Goal: Task Accomplishment & Management: Manage account settings

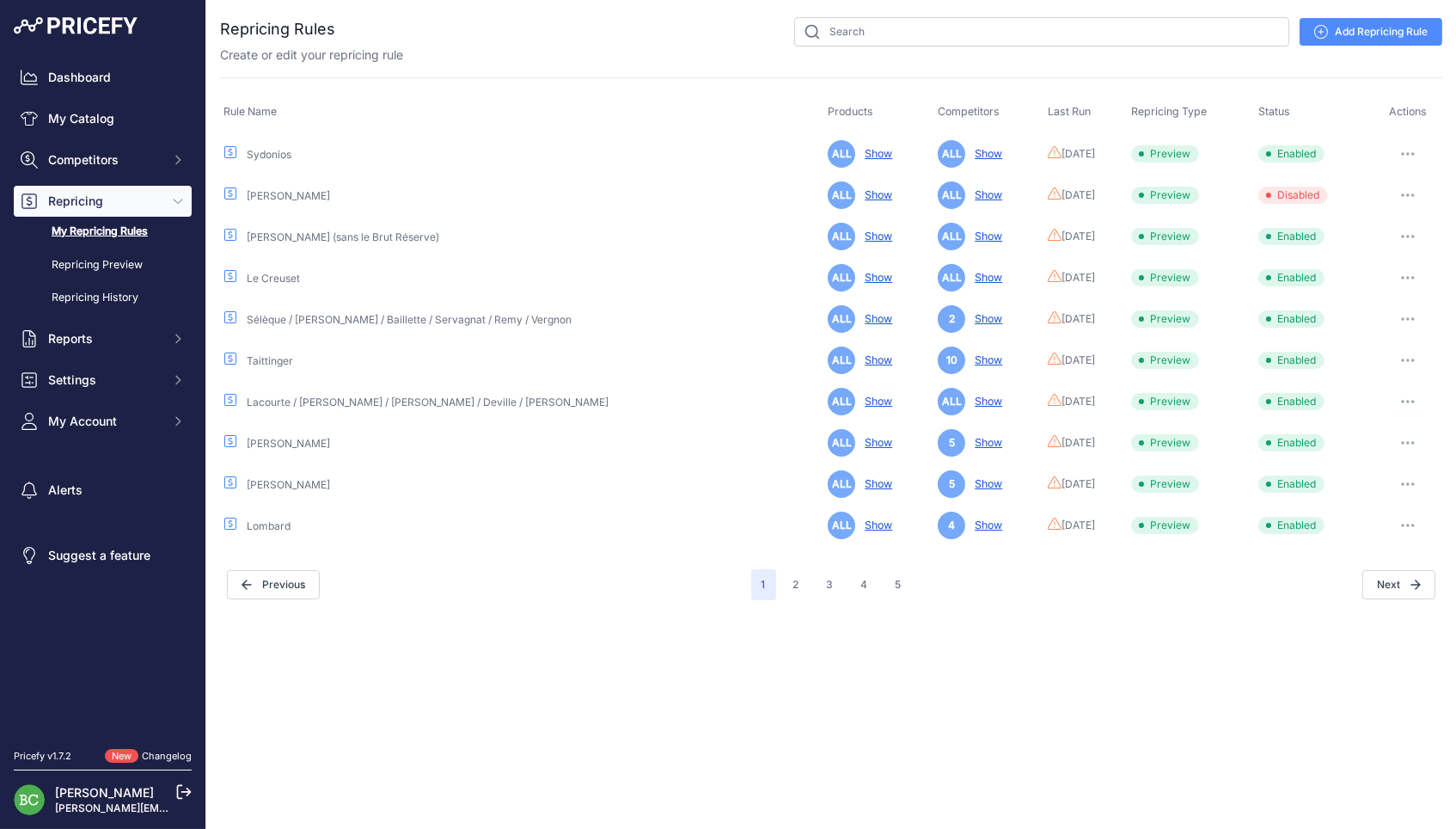
click at [1412, 153] on icon "button" at bounding box center [1413, 154] width 2 height 2
click at [1353, 212] on button "Run Preview" at bounding box center [1383, 217] width 110 height 27
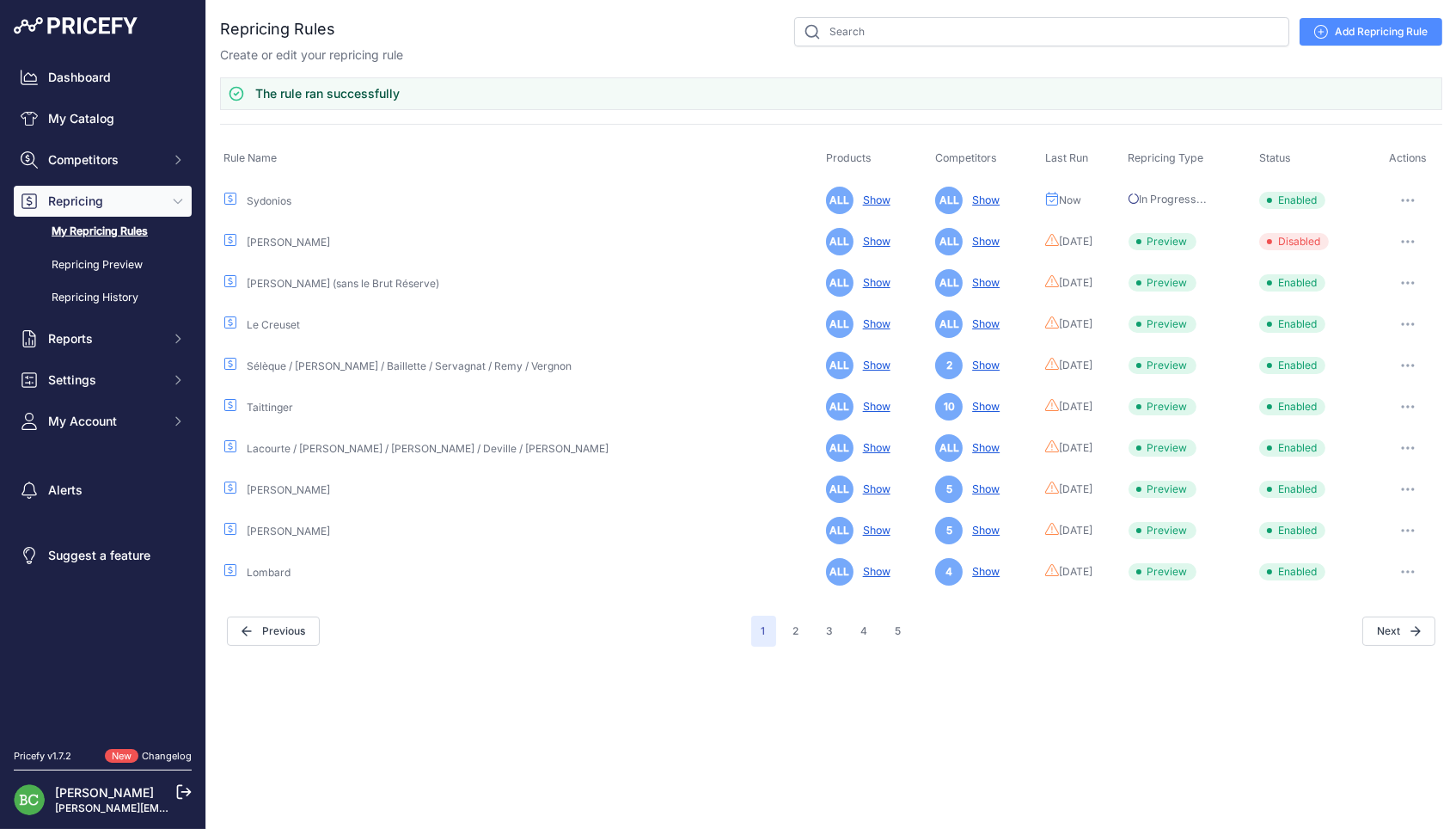
click at [1406, 312] on button "button" at bounding box center [1408, 324] width 35 height 24
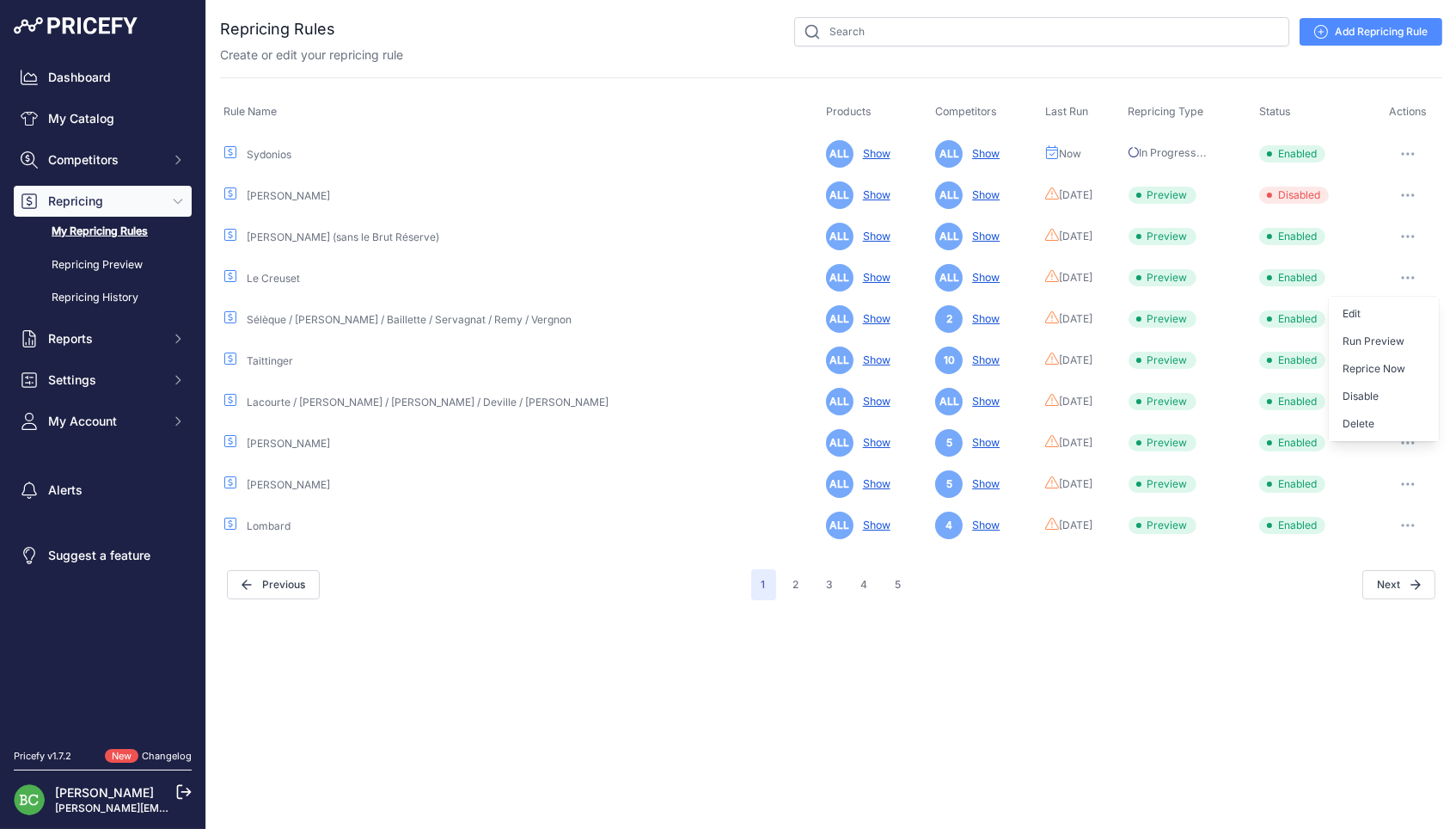
click at [1408, 231] on button "button" at bounding box center [1408, 237] width 35 height 24
click at [1365, 293] on button "Run Preview" at bounding box center [1383, 300] width 110 height 27
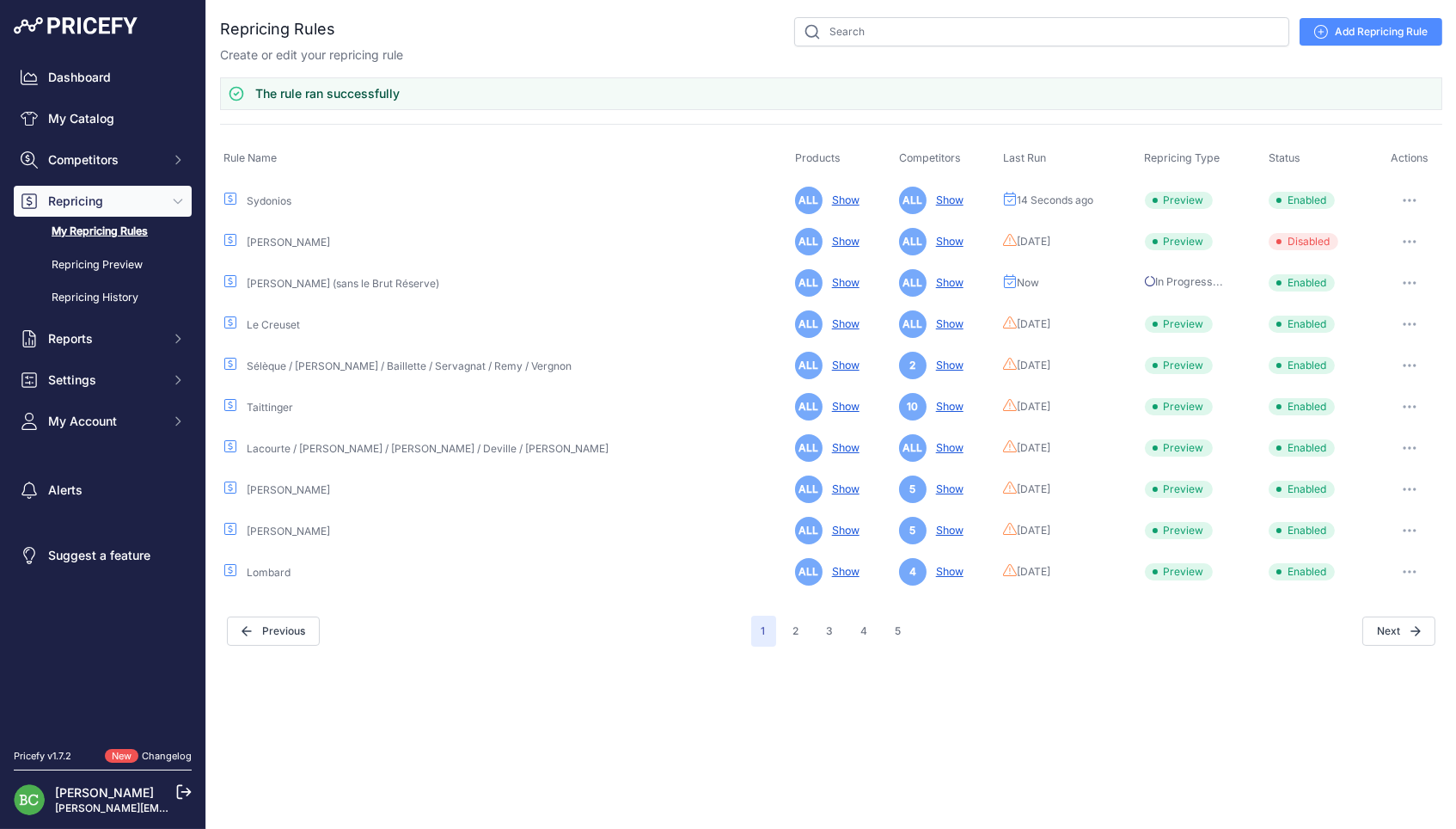
click at [1410, 318] on button "button" at bounding box center [1410, 324] width 35 height 24
click at [1369, 385] on button "Run Preview" at bounding box center [1383, 388] width 110 height 27
click at [1409, 364] on icon "button" at bounding box center [1410, 366] width 14 height 4
click at [1364, 428] on button "Run Preview" at bounding box center [1383, 429] width 110 height 27
click at [1409, 406] on icon "button" at bounding box center [1410, 407] width 2 height 2
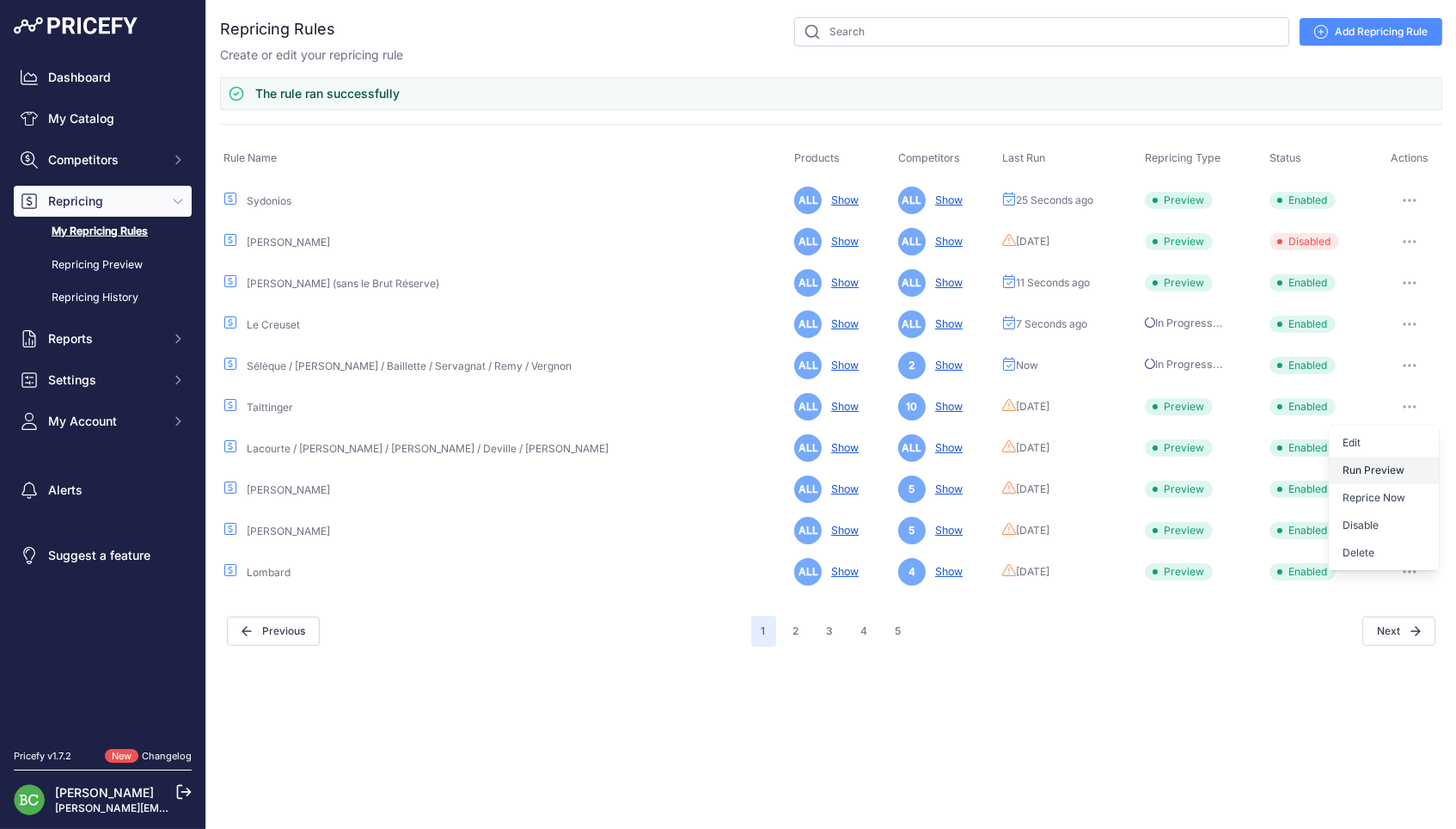
click at [1372, 466] on button "Run Preview" at bounding box center [1383, 470] width 110 height 27
click at [1406, 446] on icon "button" at bounding box center [1410, 448] width 14 height 4
click at [1357, 504] on button "Run Preview" at bounding box center [1383, 511] width 110 height 27
click at [1409, 489] on icon "button" at bounding box center [1410, 490] width 2 height 2
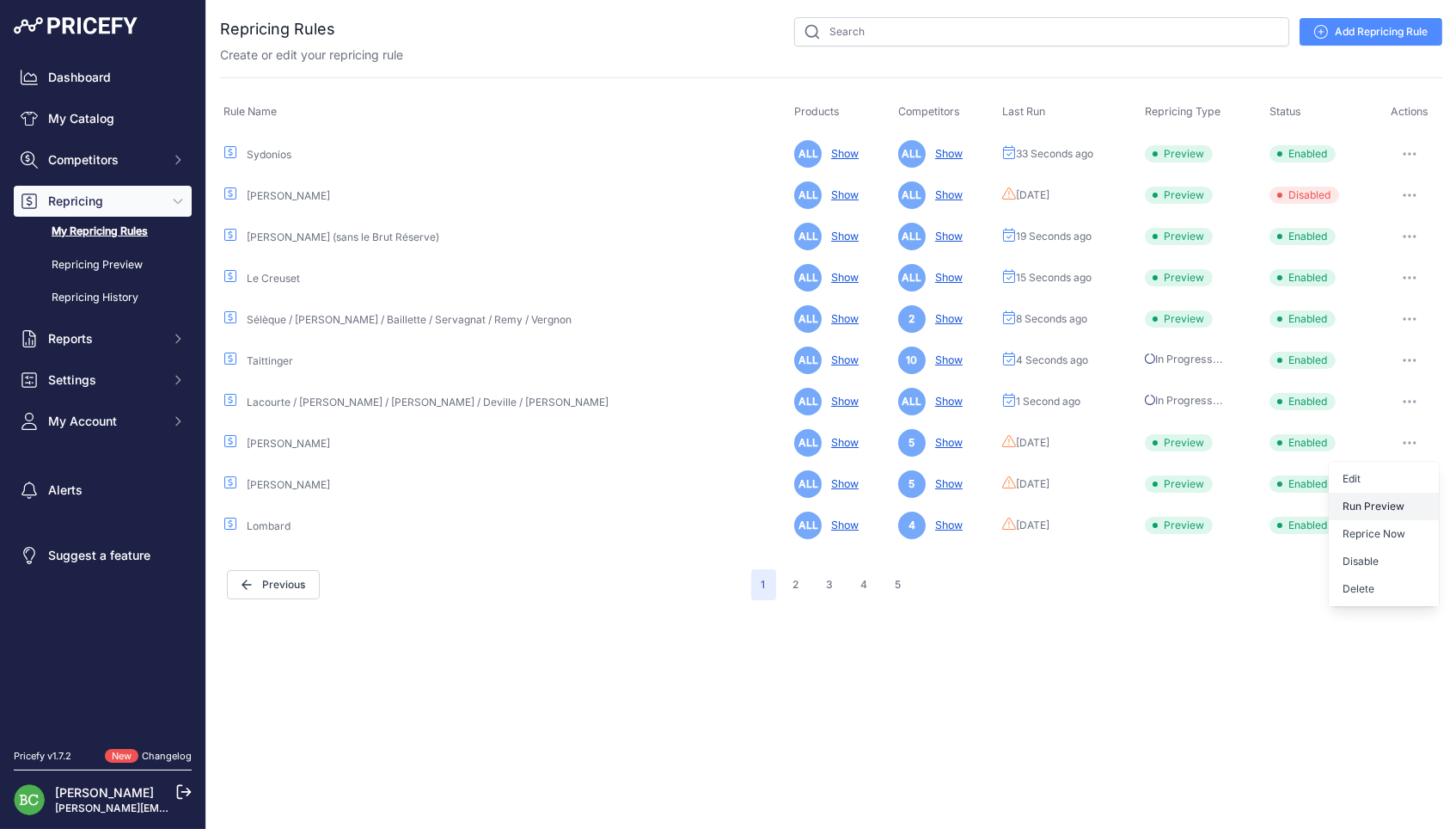
click at [1350, 505] on button "Run Preview" at bounding box center [1383, 506] width 110 height 27
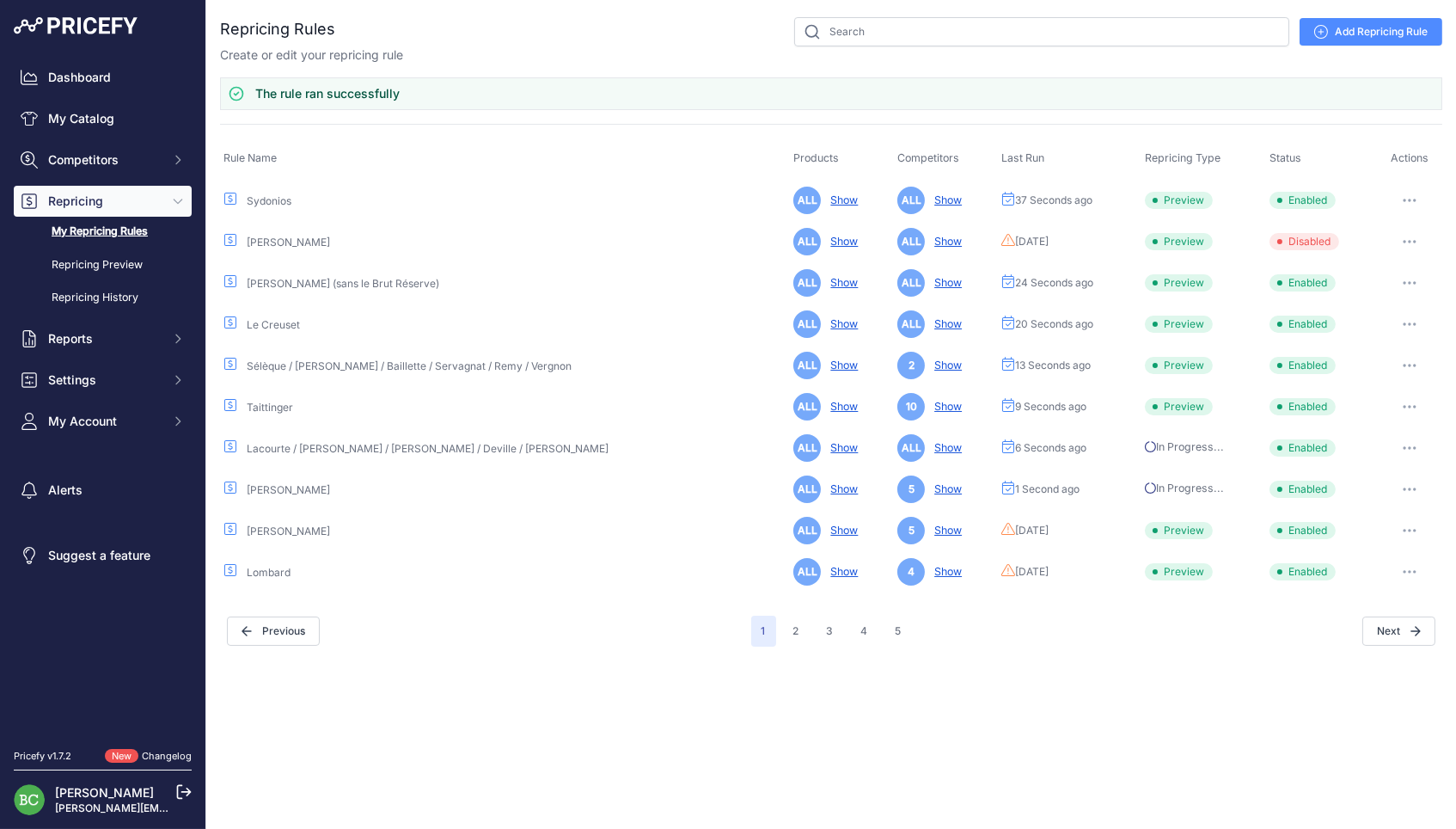
click at [1410, 530] on button "button" at bounding box center [1410, 531] width 35 height 24
click at [1367, 585] on button "Run Preview" at bounding box center [1383, 594] width 110 height 27
click at [1404, 570] on icon "button" at bounding box center [1410, 571] width 14 height 4
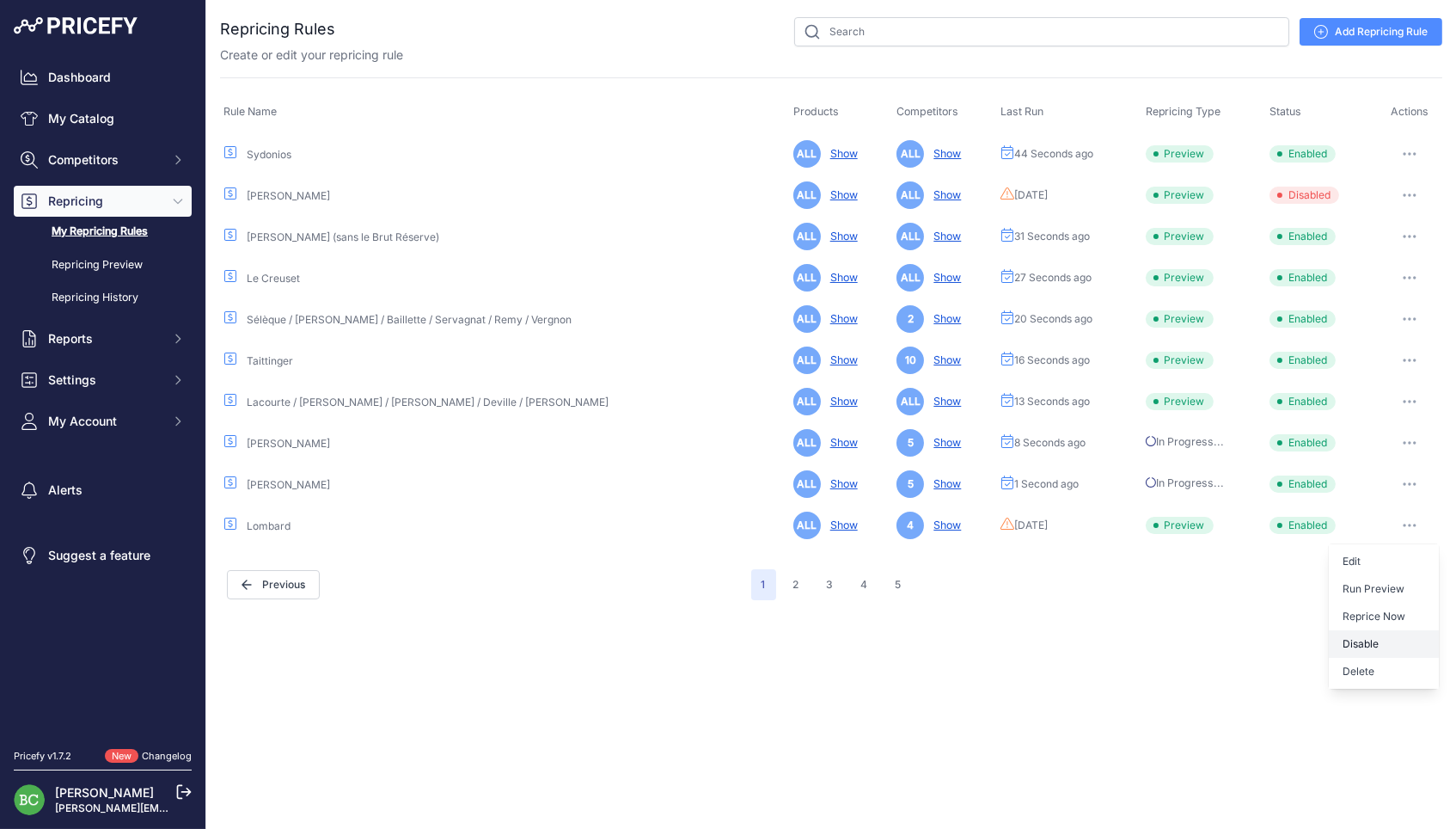
click at [1364, 630] on button "Disable" at bounding box center [1383, 643] width 110 height 27
click at [1409, 524] on icon "button" at bounding box center [1410, 525] width 2 height 2
click at [1348, 583] on button "Enable" at bounding box center [1383, 589] width 110 height 27
click at [1407, 518] on button "button" at bounding box center [1410, 525] width 35 height 24
click at [1371, 581] on button "Run Preview" at bounding box center [1383, 589] width 110 height 27
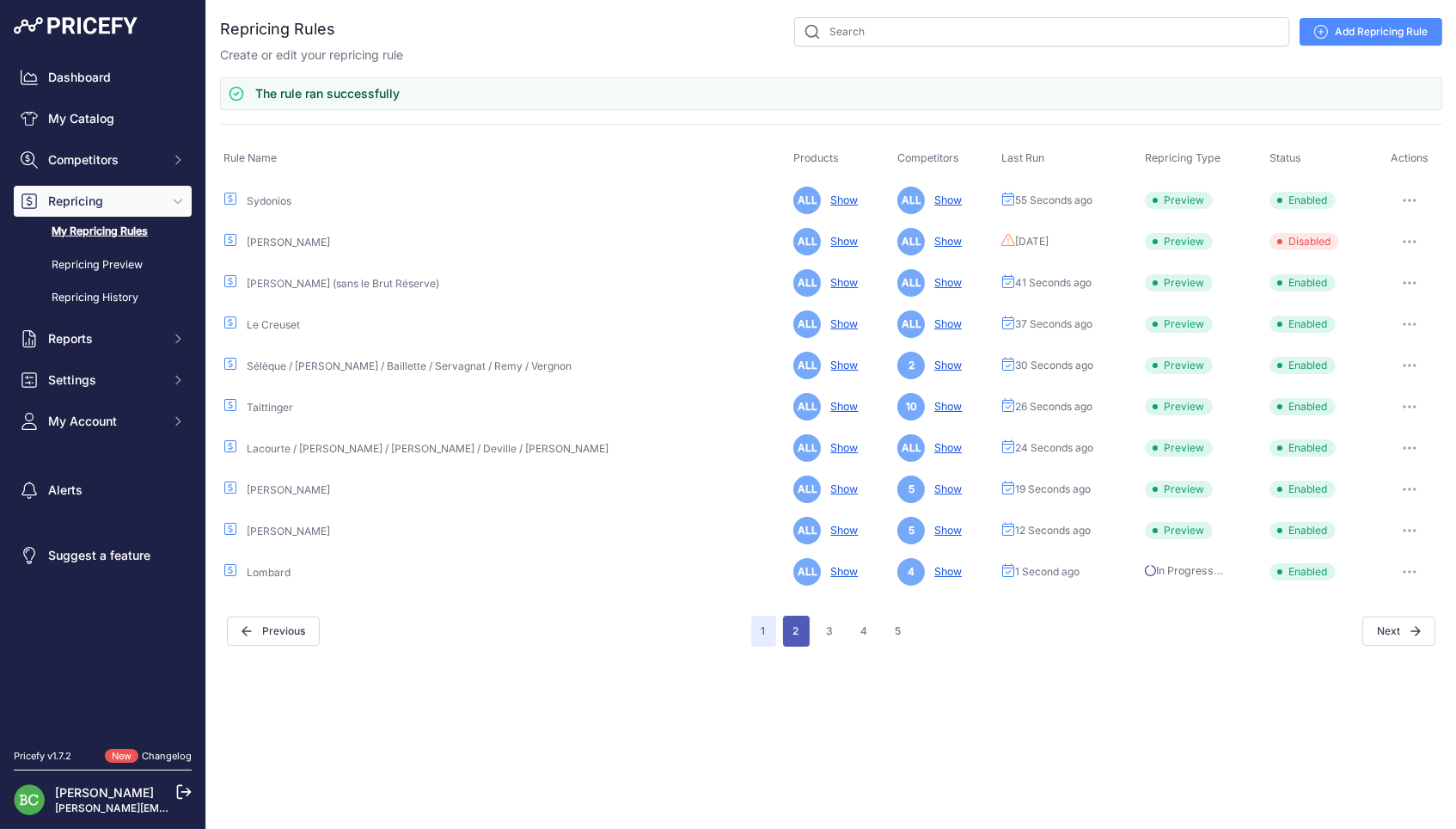
click at [789, 629] on button "2" at bounding box center [796, 631] width 26 height 31
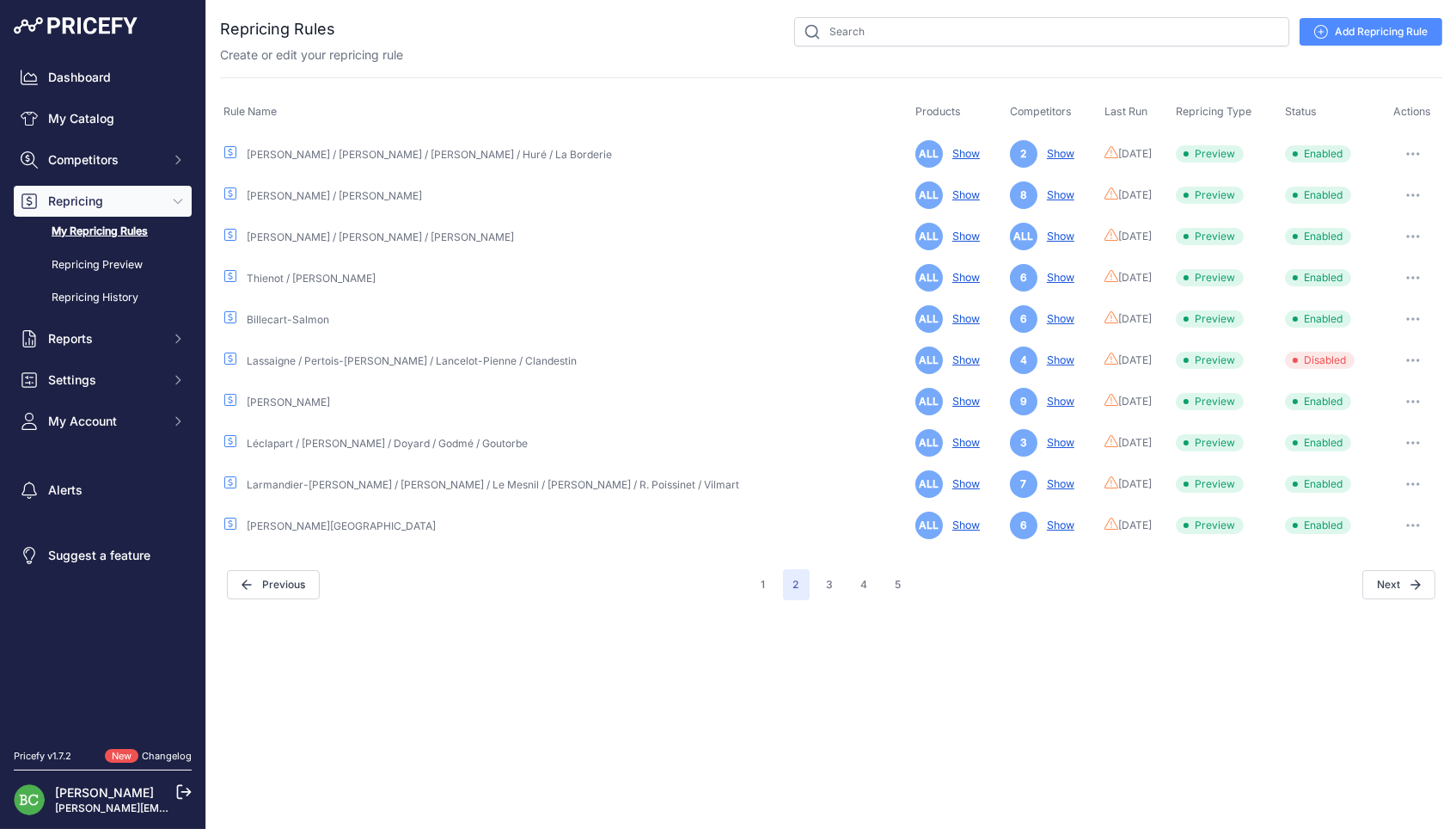
click at [1411, 153] on icon "button" at bounding box center [1412, 154] width 14 height 4
click at [1366, 209] on button "Run Preview" at bounding box center [1383, 217] width 110 height 27
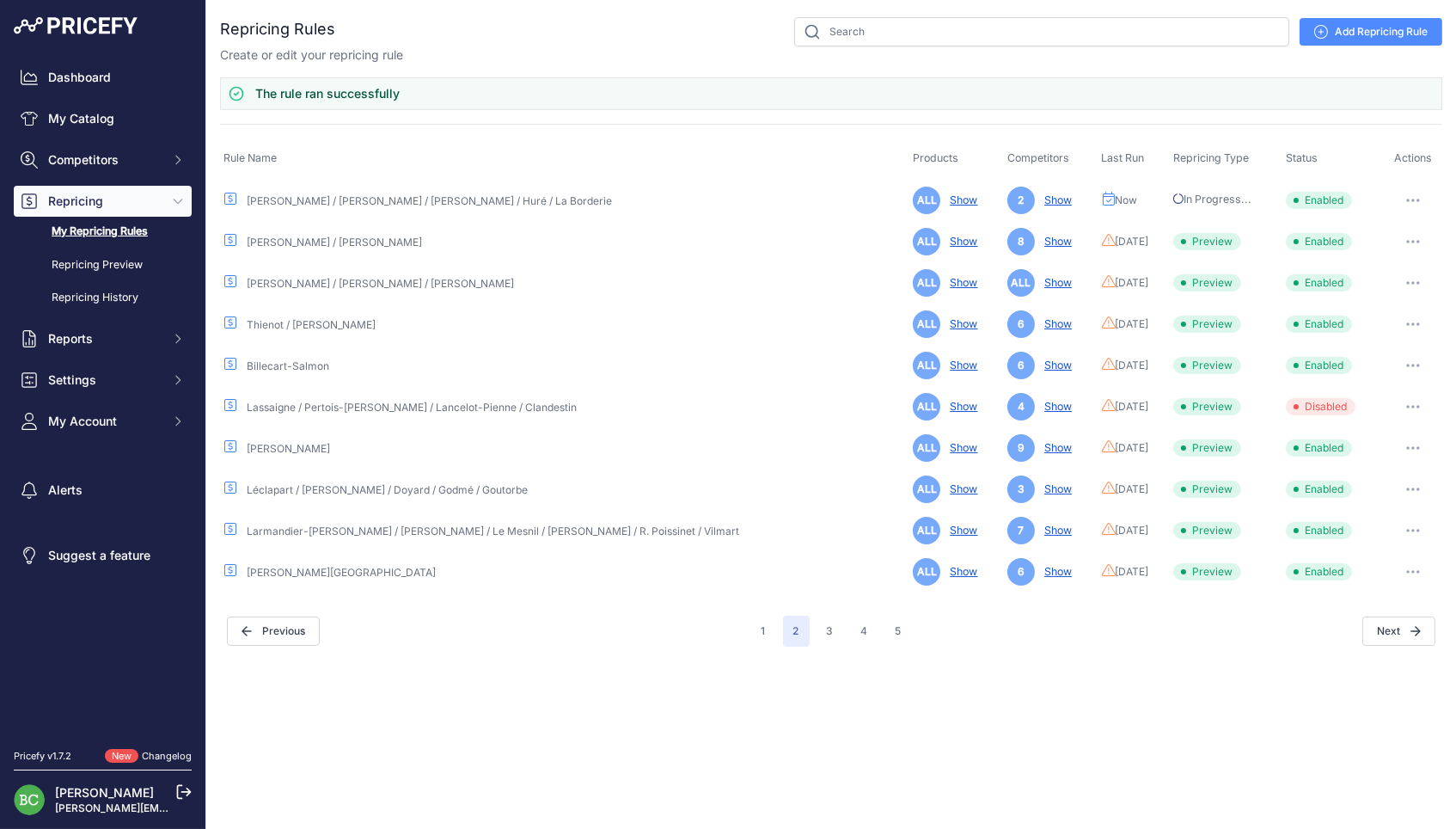
click at [1413, 240] on icon "button" at bounding box center [1412, 242] width 14 height 4
click at [1351, 305] on button "Run Preview" at bounding box center [1383, 305] width 110 height 27
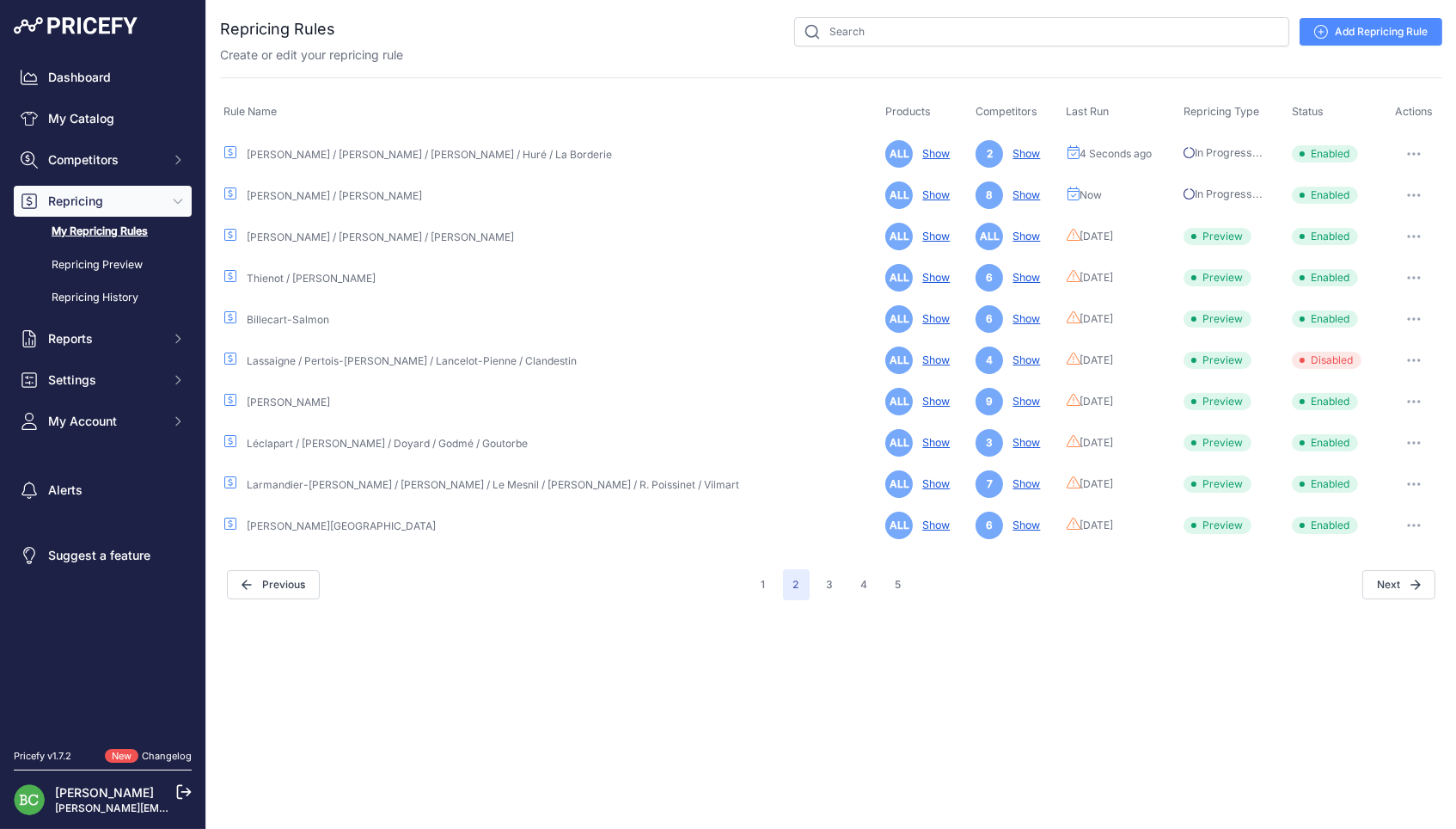
click at [1413, 236] on icon "button" at bounding box center [1414, 237] width 2 height 2
click at [1356, 289] on button "Run Preview" at bounding box center [1383, 300] width 110 height 27
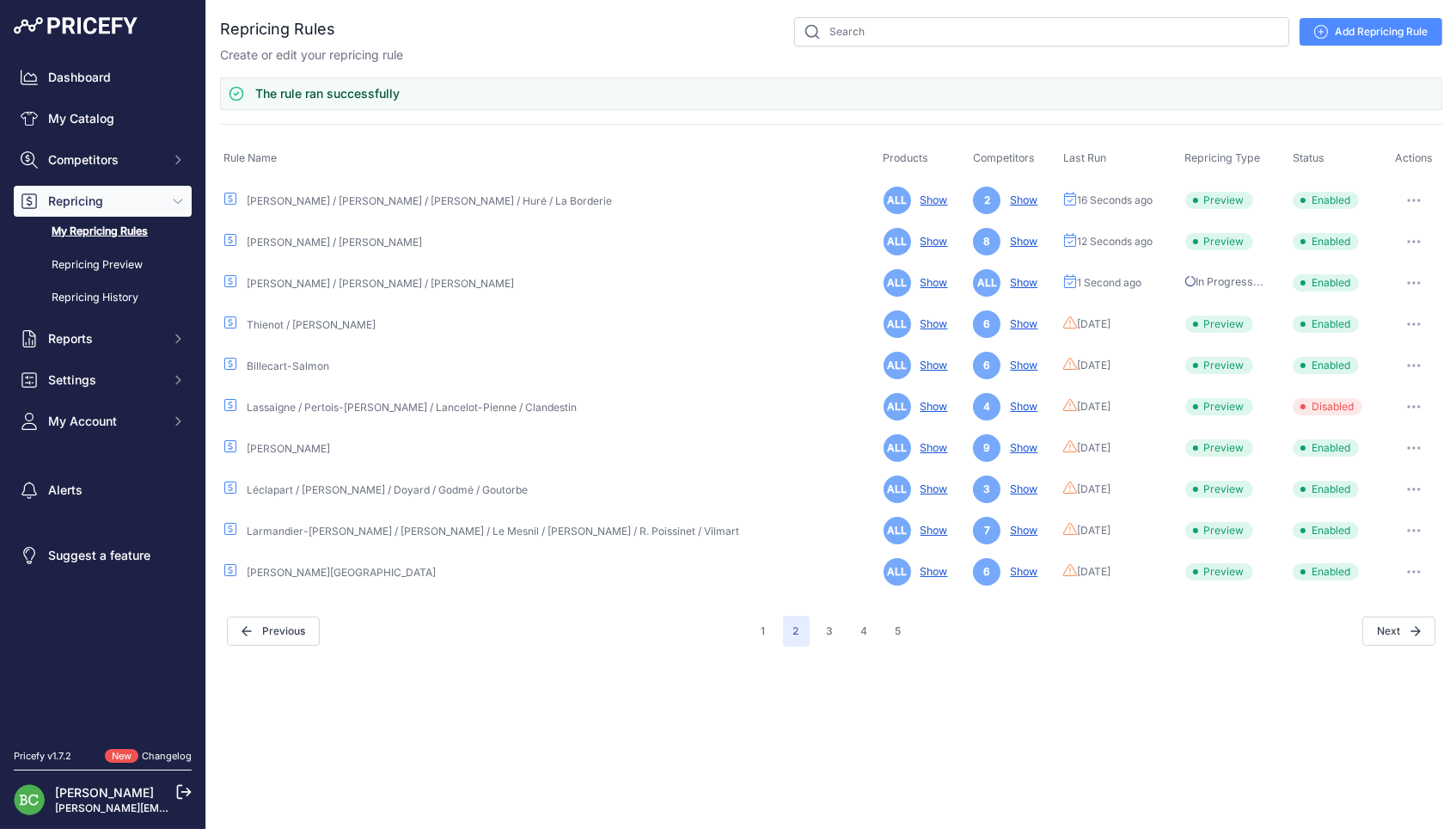
click at [1407, 318] on button "button" at bounding box center [1414, 324] width 35 height 24
click at [1367, 380] on button "Run Preview" at bounding box center [1383, 388] width 110 height 27
click at [1412, 359] on button "button" at bounding box center [1414, 365] width 35 height 24
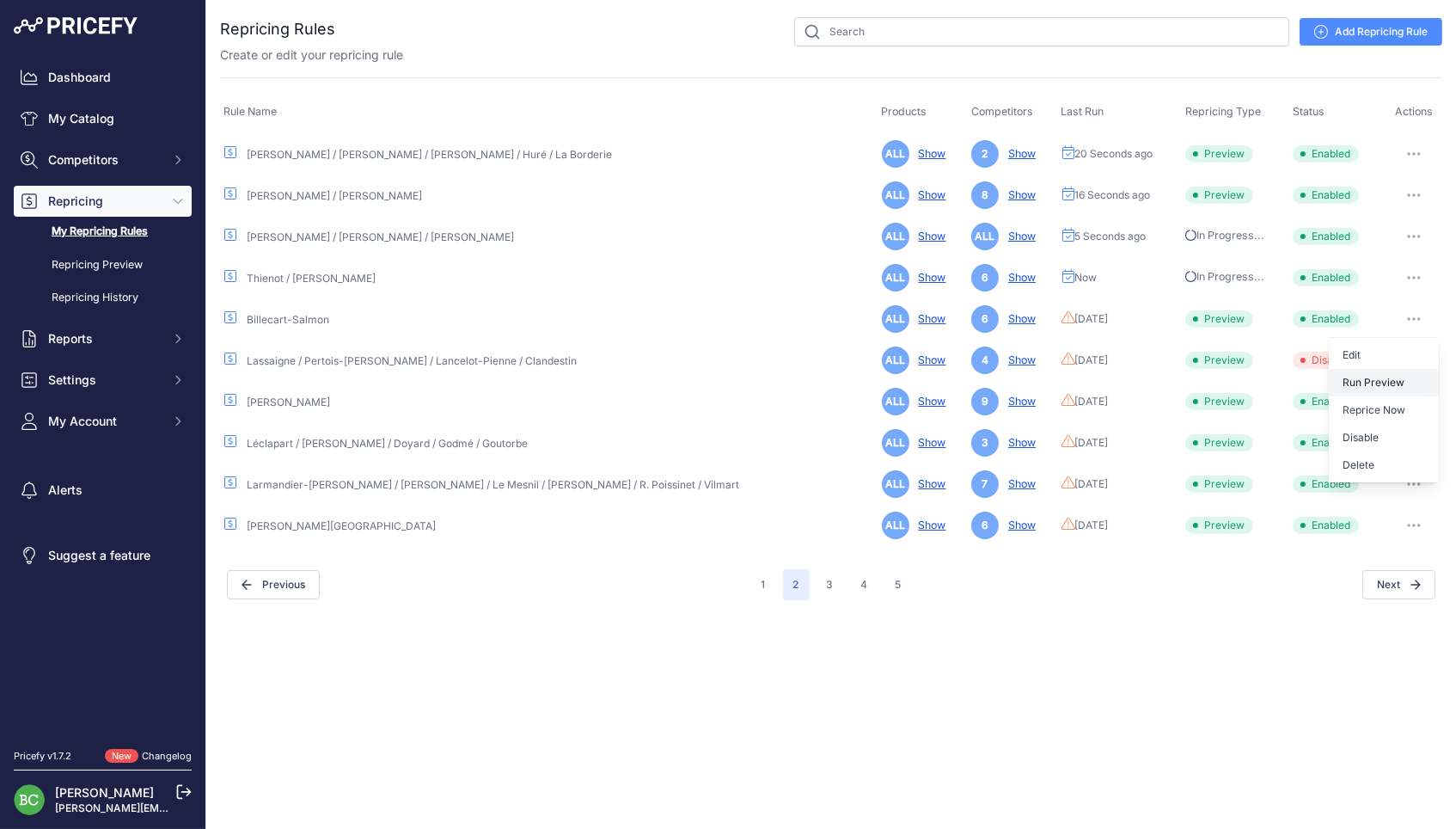
click at [1353, 379] on button "Run Preview" at bounding box center [1383, 382] width 110 height 27
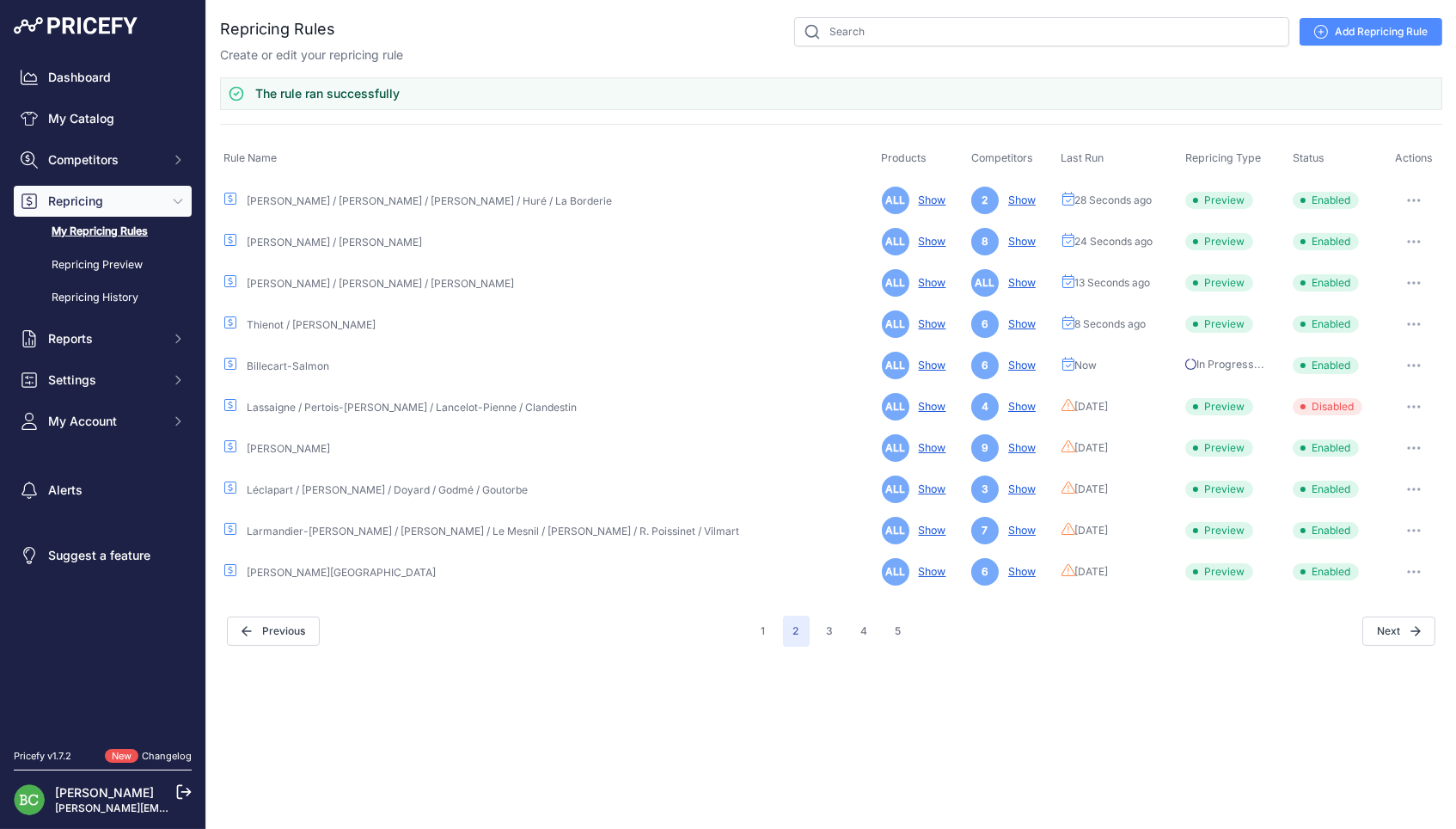
click at [1407, 446] on icon "button" at bounding box center [1413, 448] width 14 height 4
click at [1368, 507] on button "Run Preview" at bounding box center [1383, 511] width 110 height 27
click at [1412, 484] on tbody "Augustin / Bonnet-Ponson / Gamet / Huré / La Borderie ALL Show 2 Show 32 Second…" at bounding box center [831, 385] width 1222 height 413
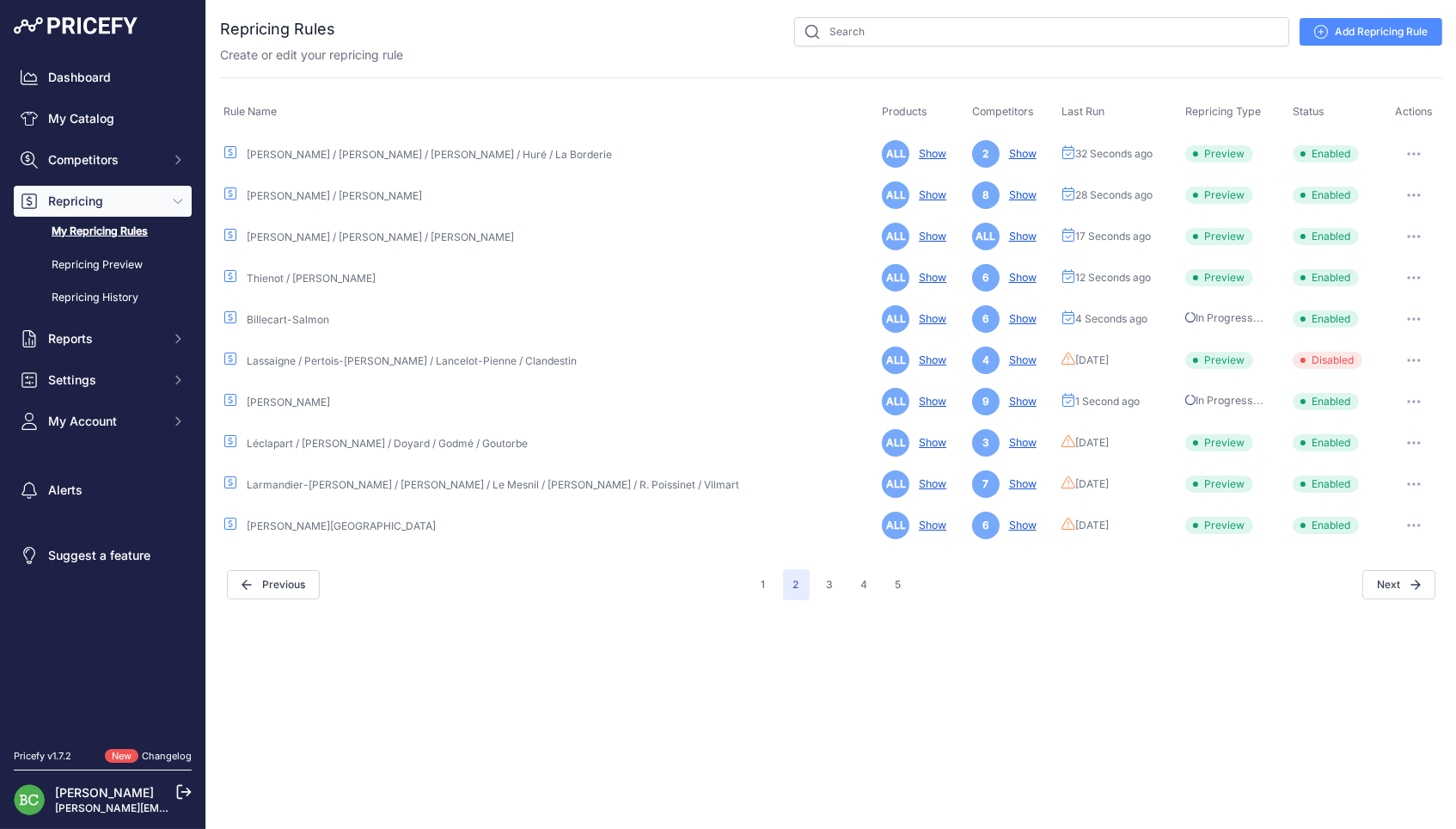
click at [1411, 441] on icon "button" at bounding box center [1413, 443] width 14 height 4
click at [1359, 500] on button "Run Preview" at bounding box center [1383, 506] width 110 height 27
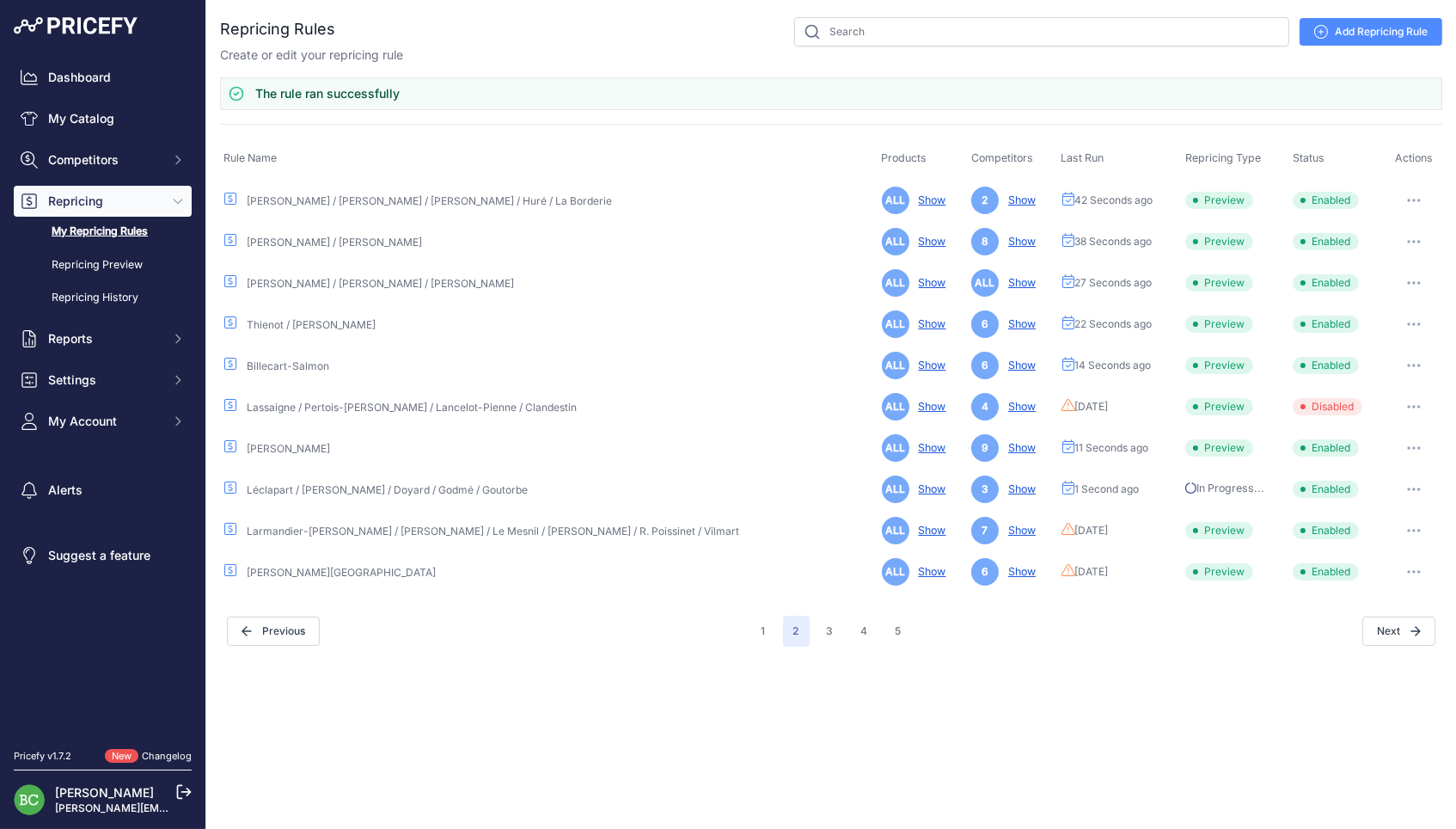
click at [1411, 523] on button "button" at bounding box center [1414, 531] width 35 height 24
click at [1368, 587] on button "Run Preview" at bounding box center [1383, 594] width 110 height 27
click at [1407, 570] on icon "button" at bounding box center [1413, 571] width 14 height 4
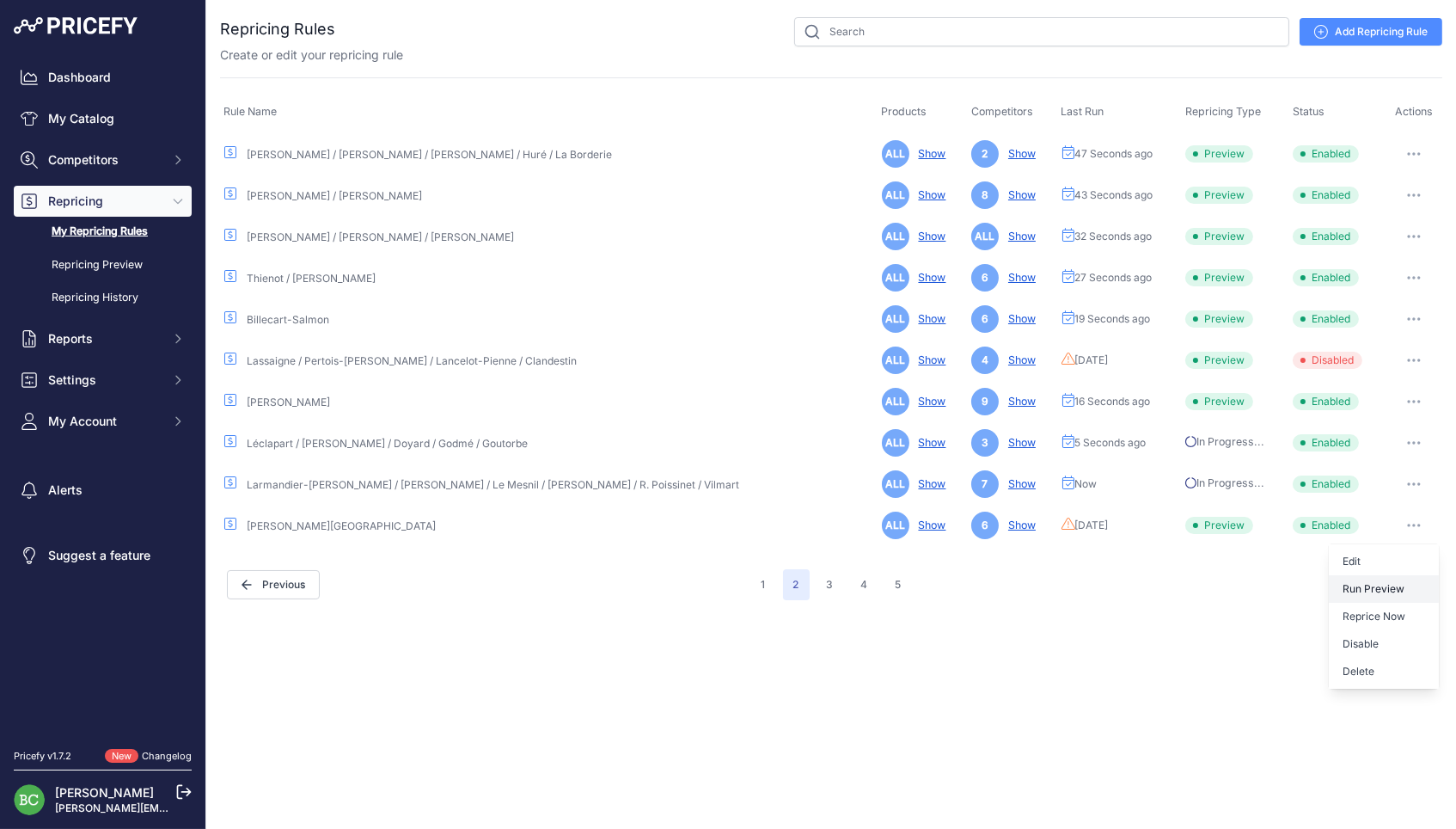
click at [1362, 586] on button "Run Preview" at bounding box center [1383, 589] width 110 height 27
click at [839, 581] on button "3" at bounding box center [830, 584] width 27 height 31
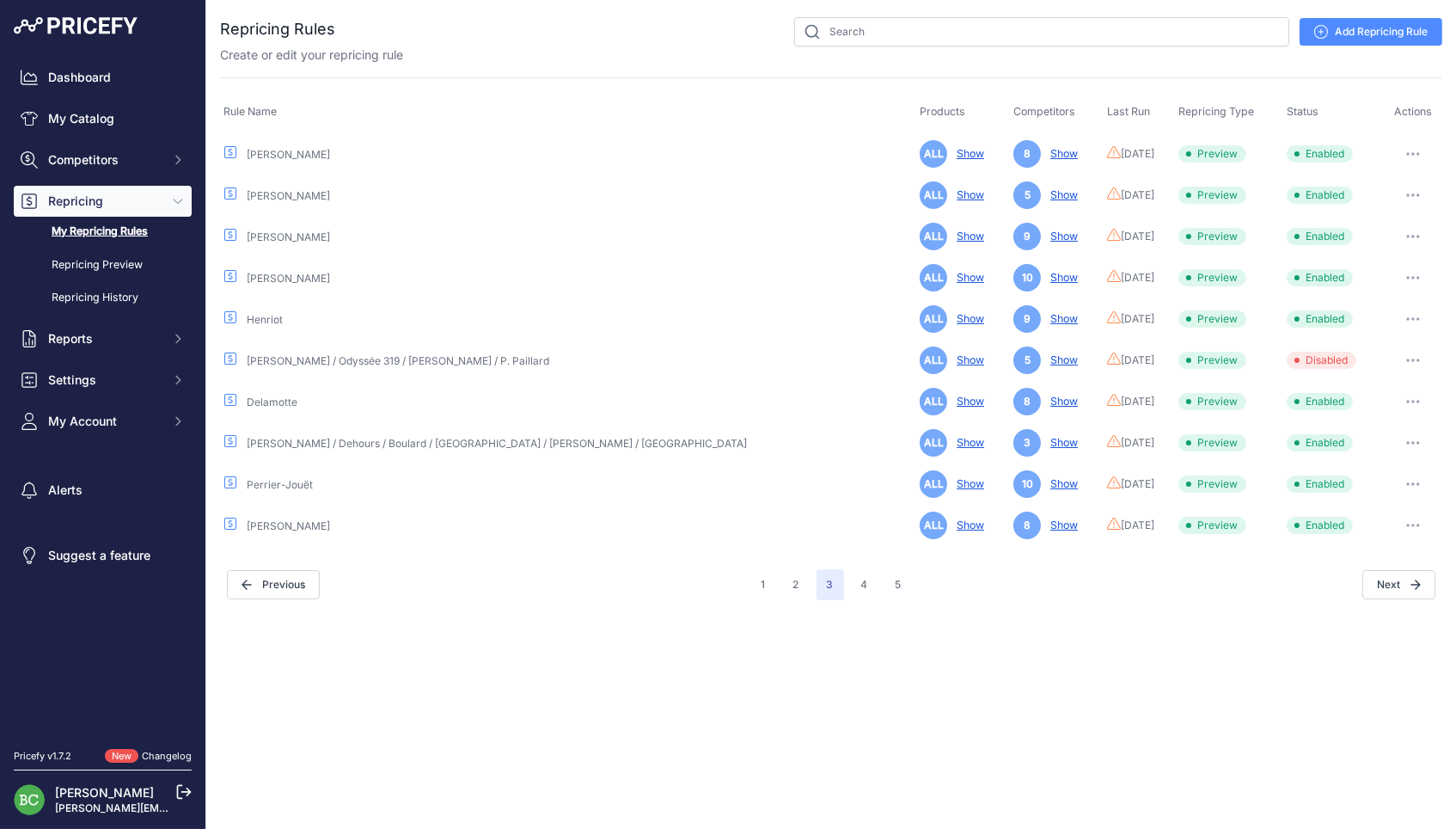
click at [1407, 152] on icon "button" at bounding box center [1412, 154] width 14 height 4
click at [1378, 212] on button "Run Preview" at bounding box center [1383, 217] width 110 height 27
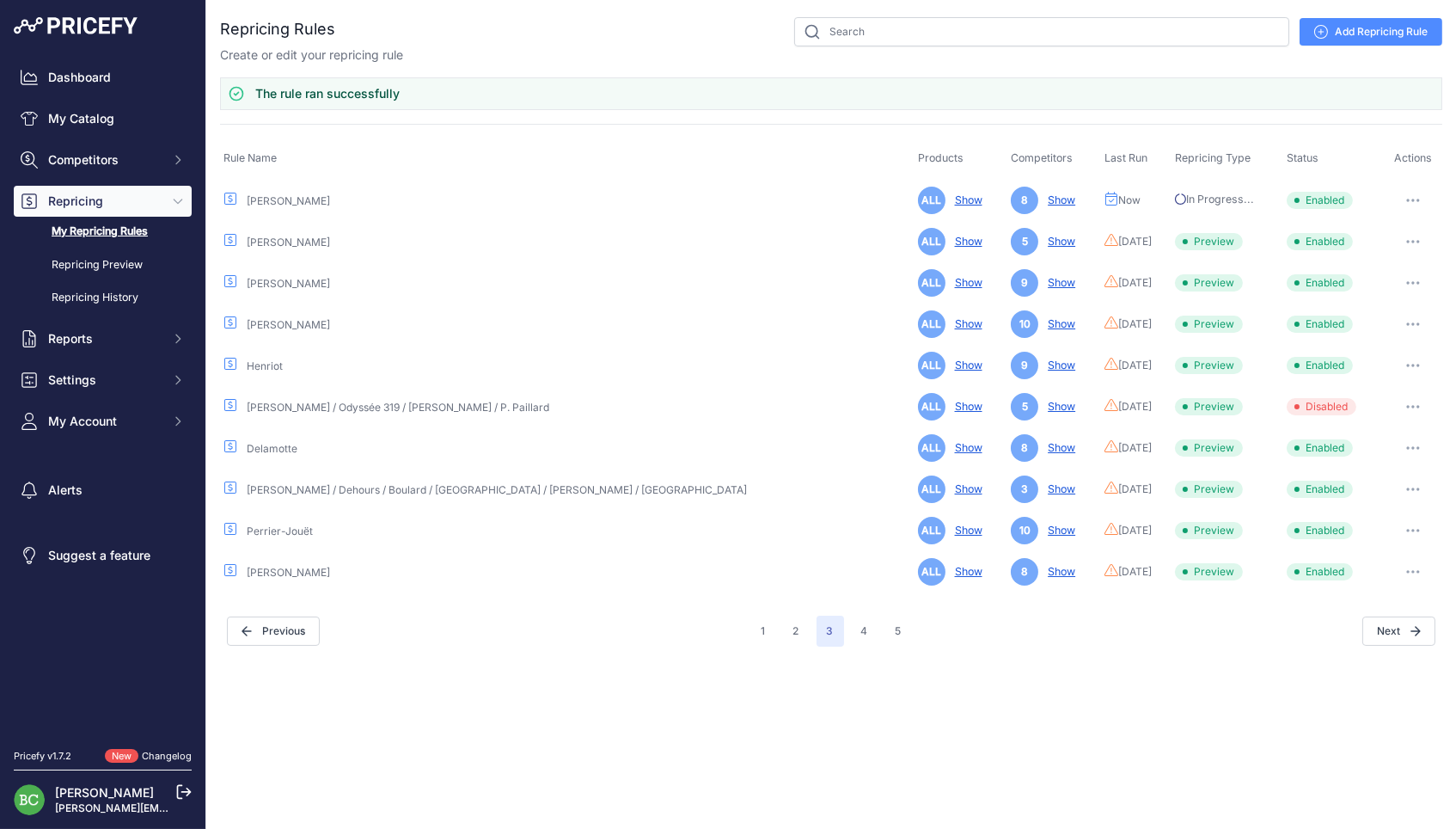
click at [1408, 236] on button "button" at bounding box center [1413, 241] width 35 height 24
click at [1377, 302] on button "Run Preview" at bounding box center [1383, 305] width 110 height 27
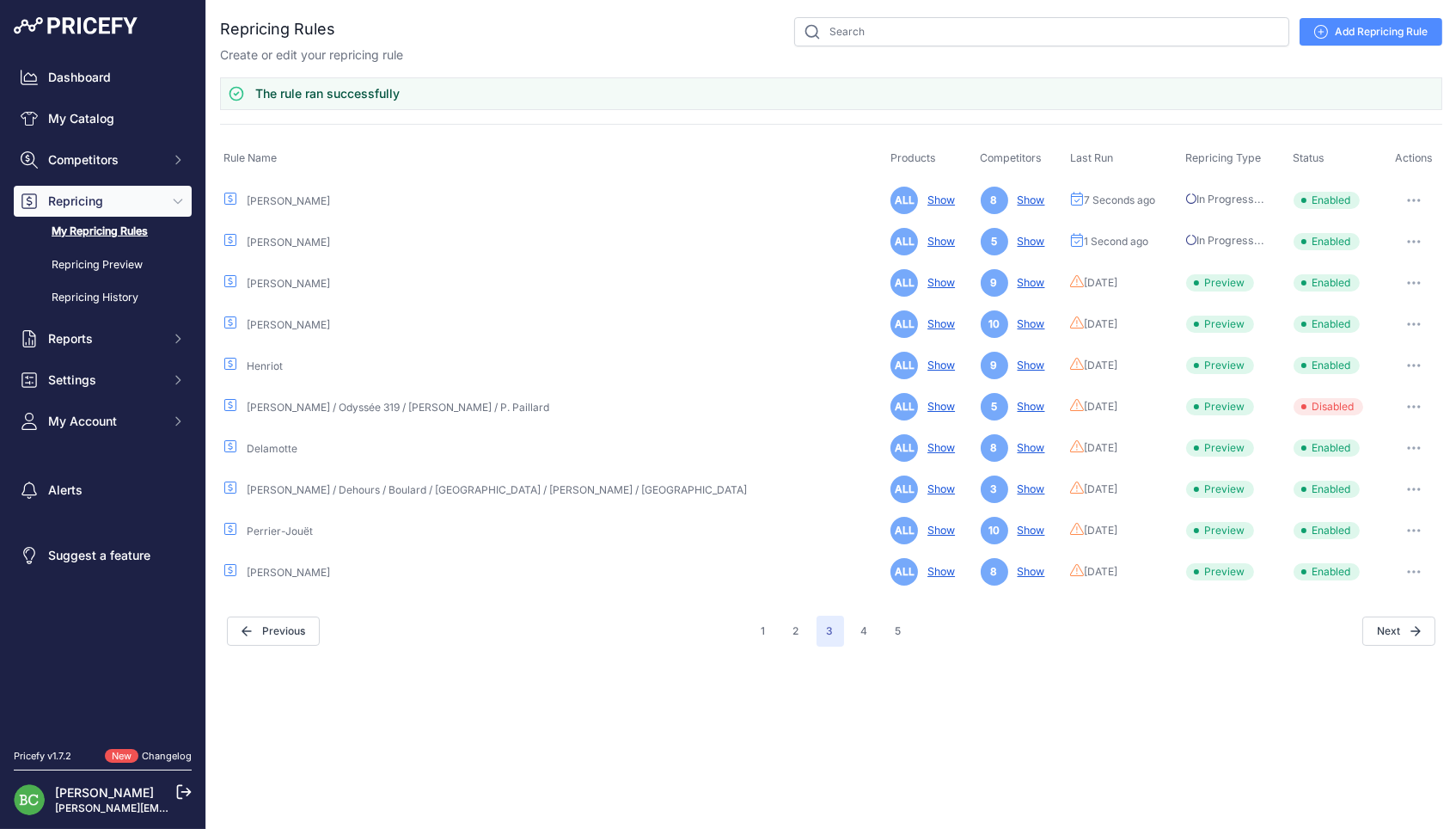
click at [1407, 281] on icon "button" at bounding box center [1413, 283] width 14 height 4
click at [1372, 346] on button "Run Preview" at bounding box center [1383, 347] width 110 height 27
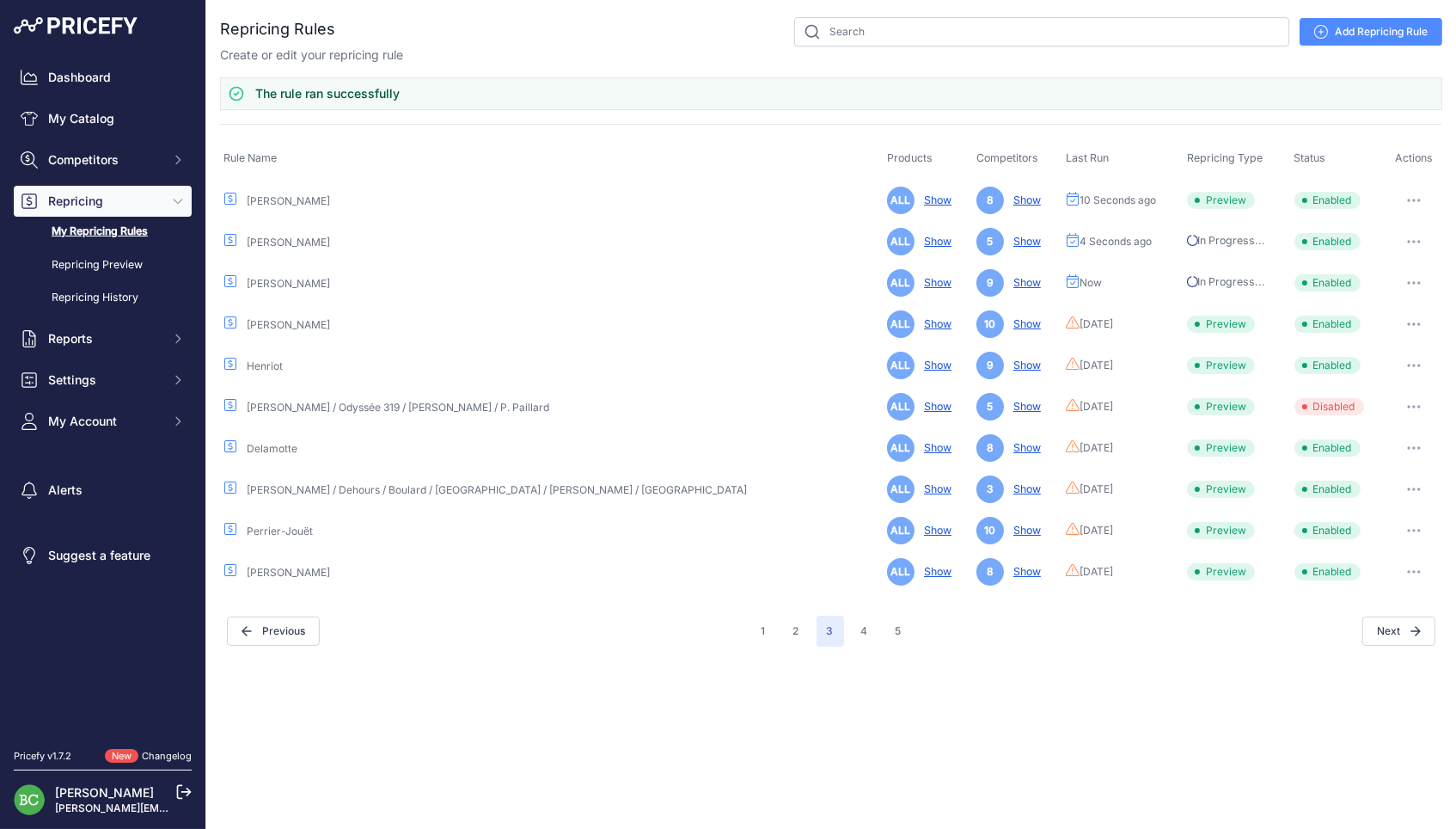
click at [1414, 323] on icon "button" at bounding box center [1415, 324] width 2 height 2
click at [1377, 378] on button "Run Preview" at bounding box center [1383, 388] width 110 height 27
click at [1407, 364] on icon "button" at bounding box center [1413, 366] width 14 height 4
click at [1362, 423] on button "Run Preview" at bounding box center [1383, 429] width 110 height 27
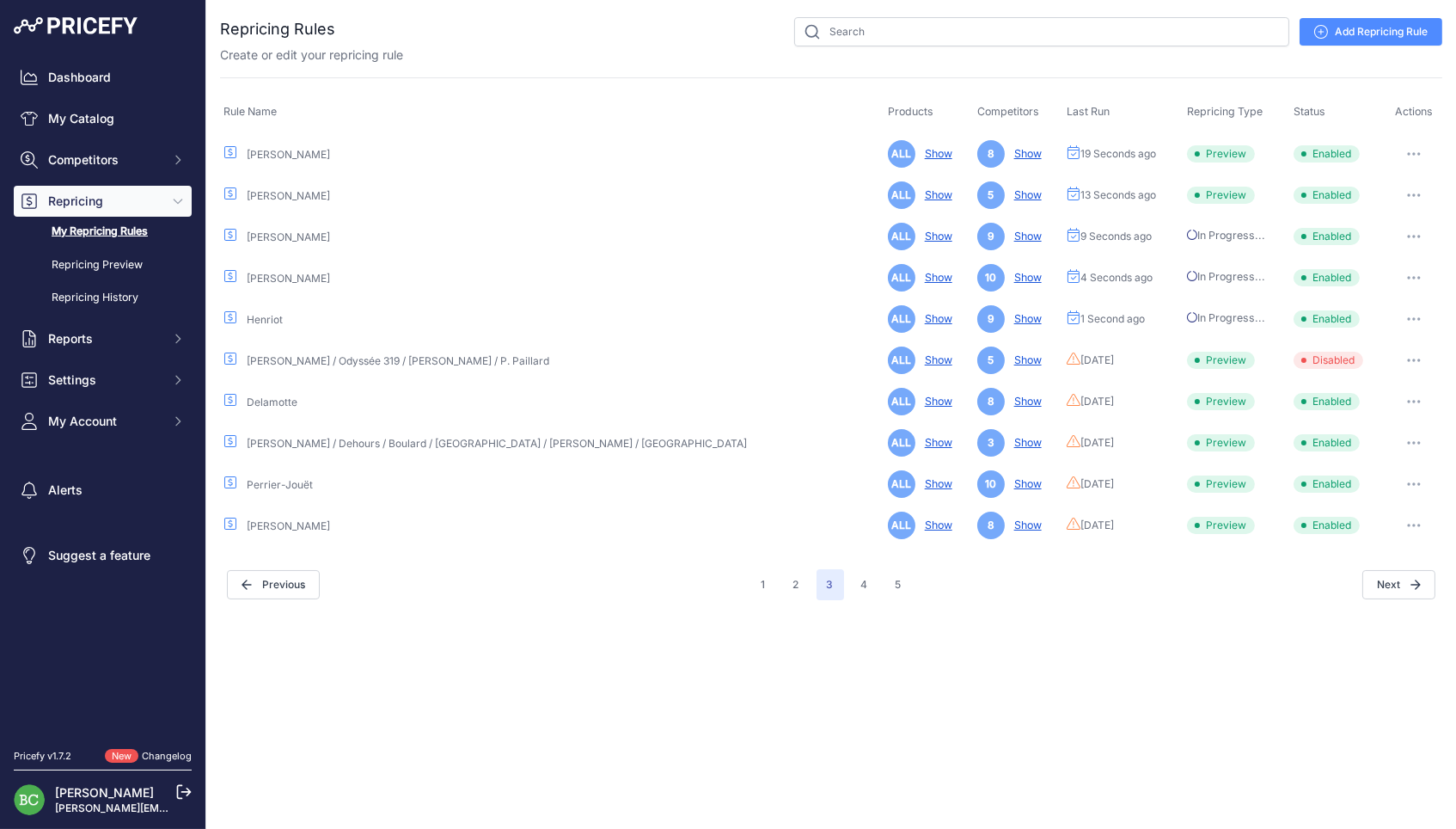
click at [1407, 399] on icon "button" at bounding box center [1413, 401] width 14 height 4
click at [1378, 456] on button "Run Preview" at bounding box center [1383, 465] width 110 height 27
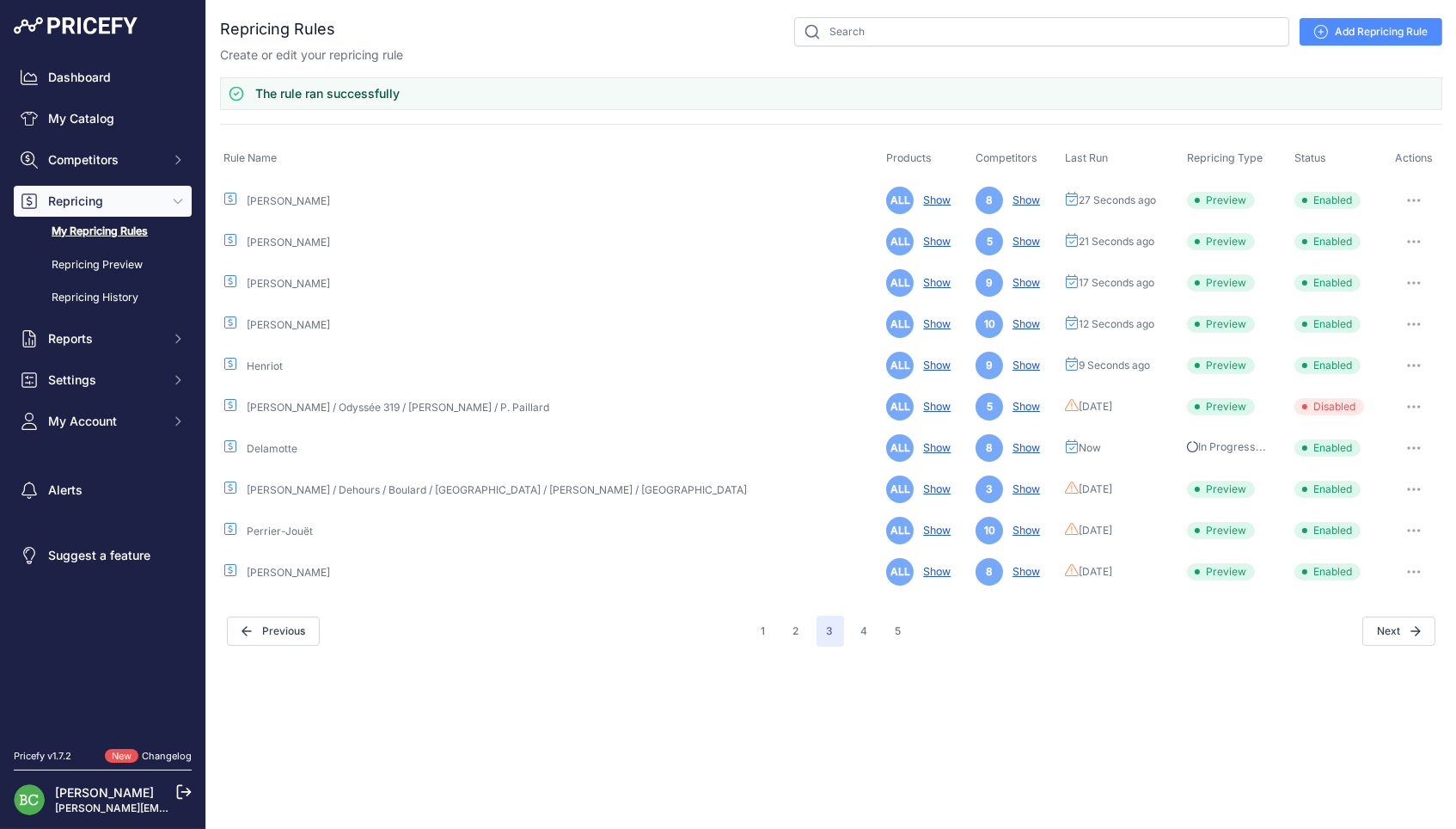
click at [1407, 488] on icon "button" at bounding box center [1413, 490] width 14 height 4
click at [1353, 543] on button "Run Preview" at bounding box center [1383, 552] width 110 height 27
drag, startPoint x: 1411, startPoint y: 526, endPoint x: 1403, endPoint y: 524, distance: 8.2
click at [1419, 530] on icon "button" at bounding box center [1420, 531] width 2 height 2
click at [1362, 586] on button "Run Preview" at bounding box center [1383, 594] width 110 height 27
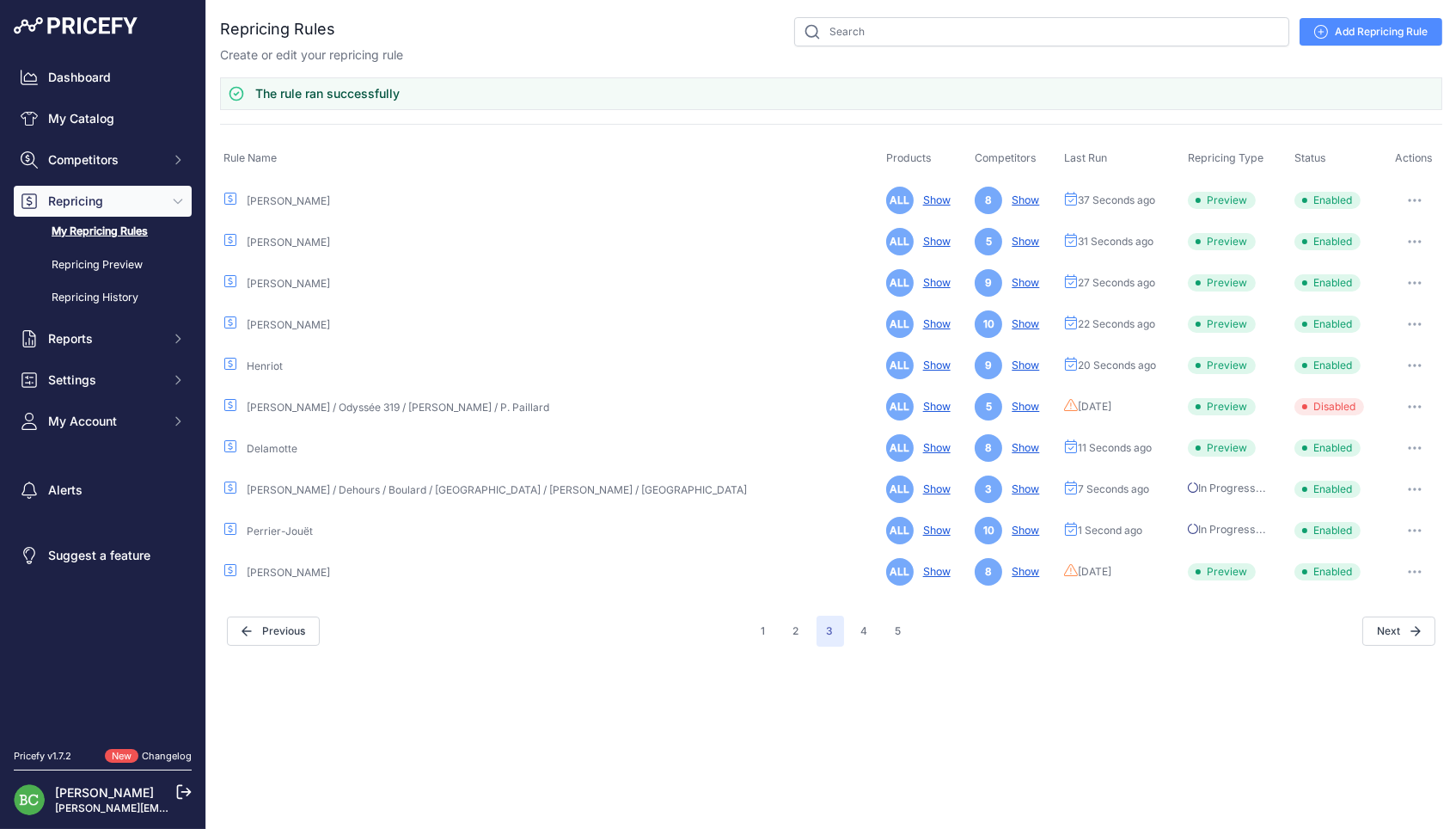
click at [1414, 571] on icon "button" at bounding box center [1415, 571] width 2 height 2
click at [1350, 626] on button "Run Preview" at bounding box center [1383, 635] width 110 height 27
click at [867, 623] on button "4" at bounding box center [864, 631] width 27 height 31
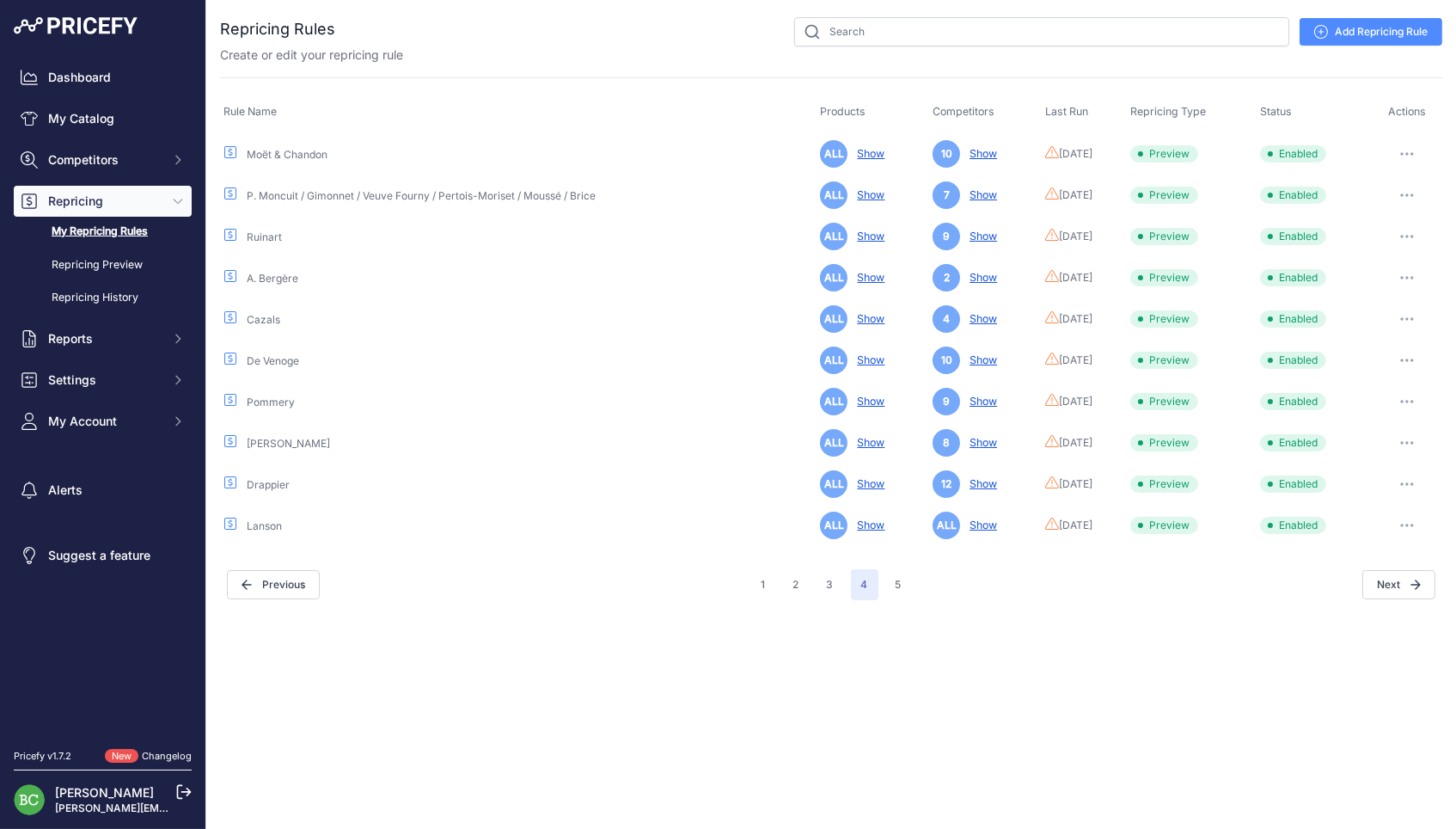
click at [1412, 147] on button "button" at bounding box center [1407, 154] width 35 height 24
click at [1360, 217] on button "Run Preview" at bounding box center [1383, 217] width 110 height 27
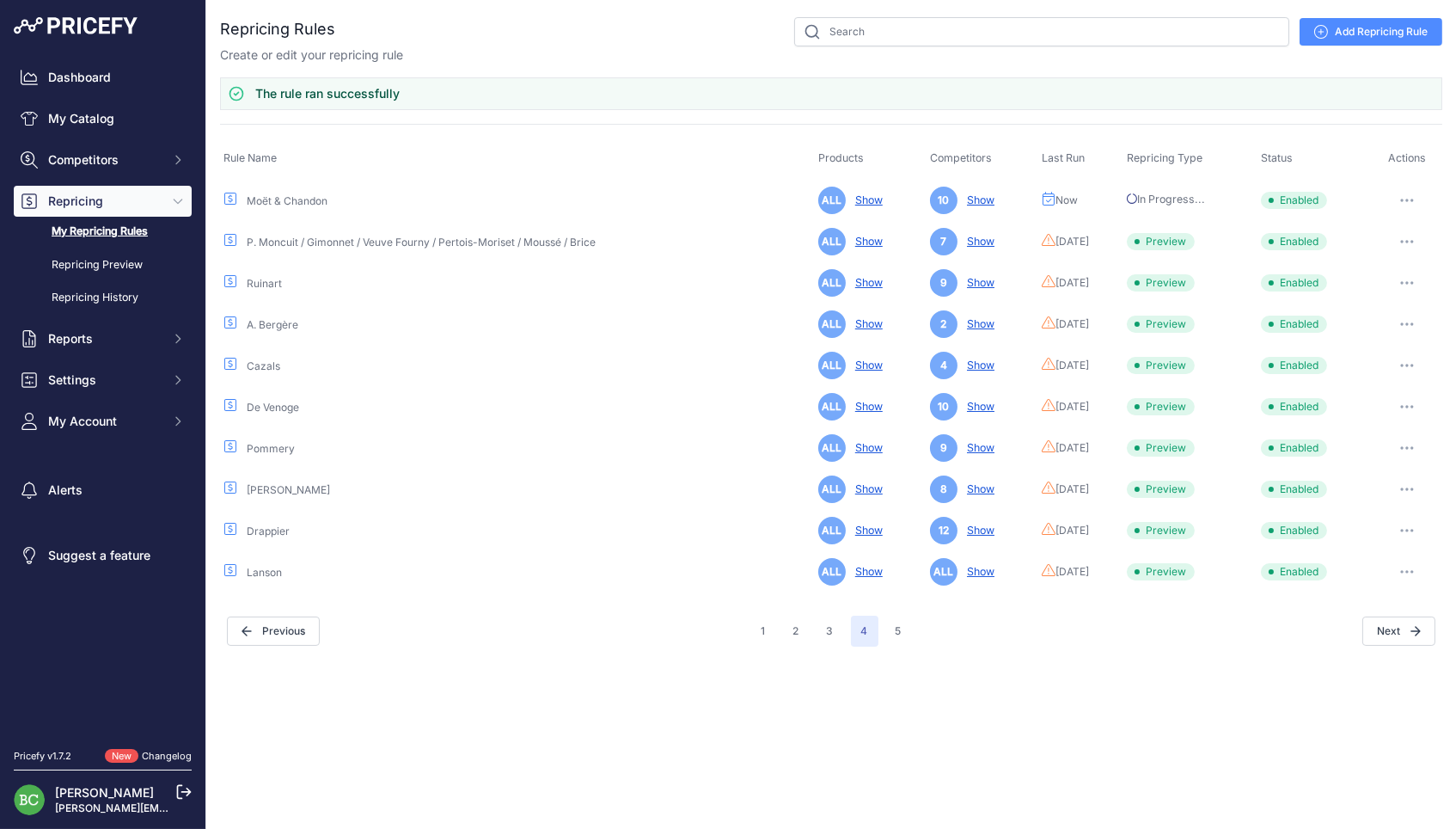
click at [1405, 240] on icon "button" at bounding box center [1407, 242] width 14 height 4
click at [1367, 298] on button "Run Preview" at bounding box center [1383, 305] width 110 height 27
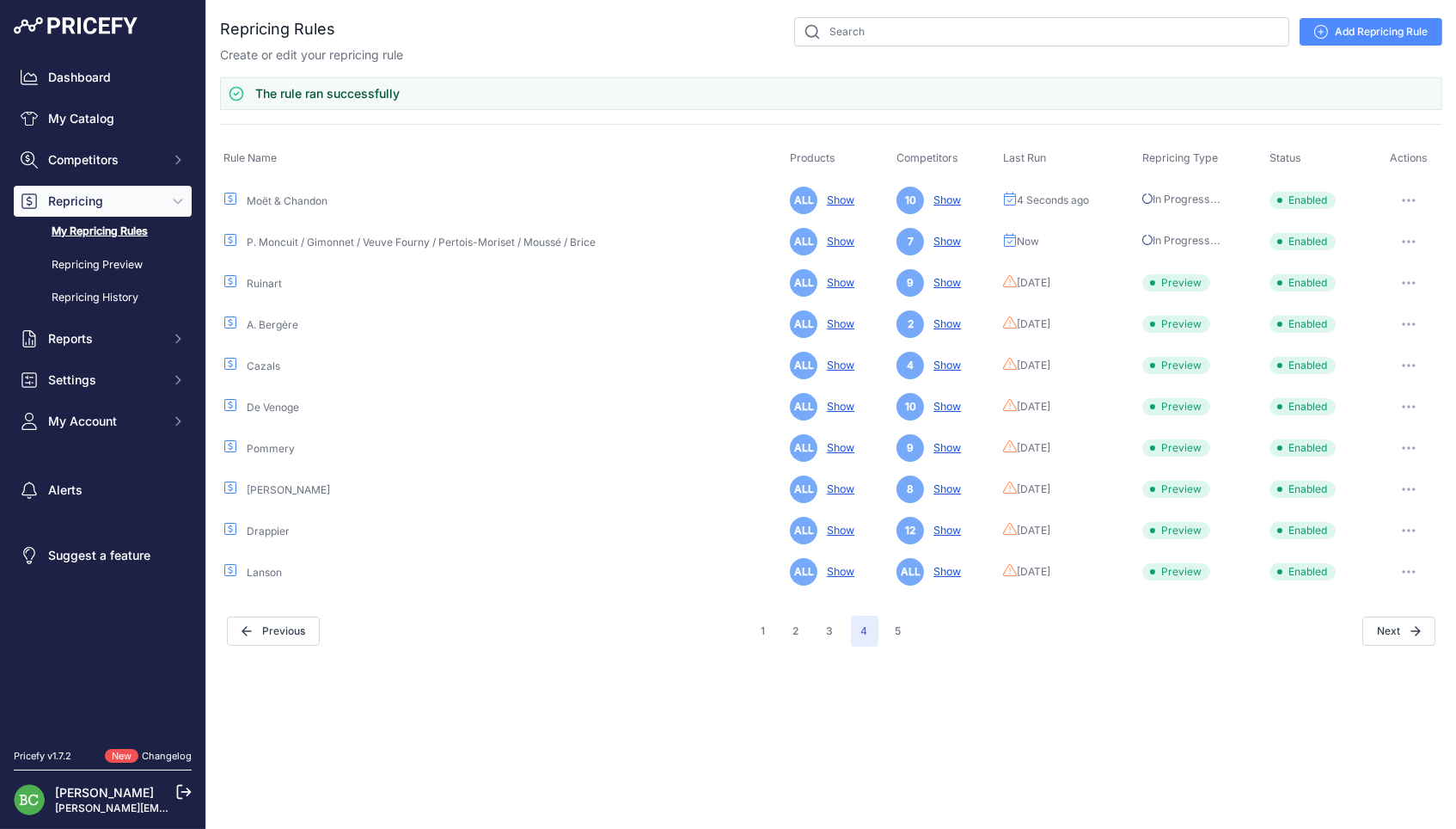
click at [1411, 278] on button "button" at bounding box center [1409, 283] width 35 height 24
click at [1379, 336] on button "Run Preview" at bounding box center [1383, 347] width 110 height 27
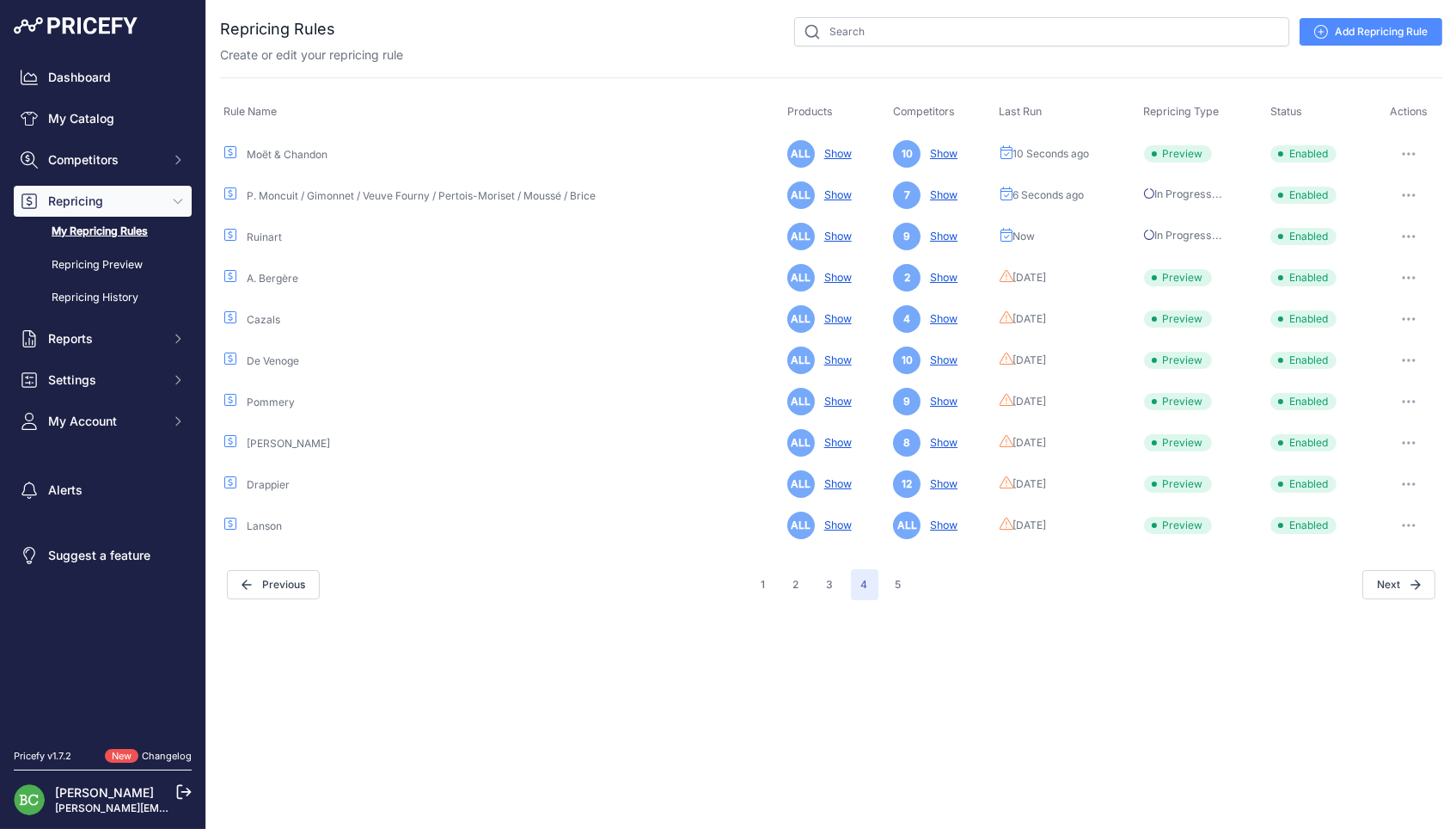
click at [1408, 277] on icon "button" at bounding box center [1409, 278] width 2 height 2
click at [1364, 333] on button "Run Preview" at bounding box center [1383, 341] width 110 height 27
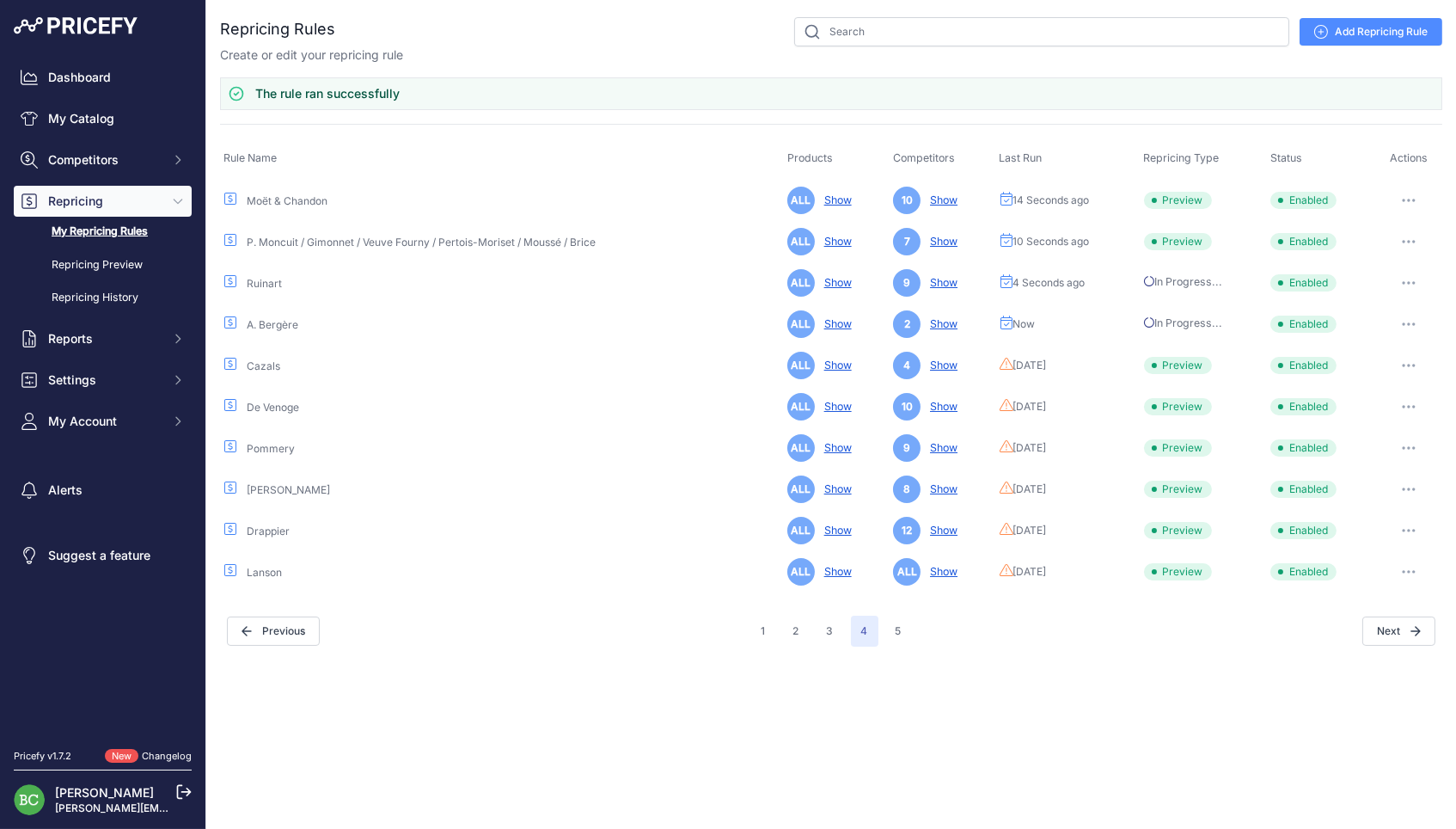
click at [1408, 365] on icon "button" at bounding box center [1409, 366] width 2 height 2
click at [1364, 425] on button "Run Preview" at bounding box center [1383, 429] width 110 height 27
click at [1407, 405] on icon "button" at bounding box center [1409, 407] width 14 height 4
click at [1372, 460] on button "Run Preview" at bounding box center [1383, 470] width 110 height 27
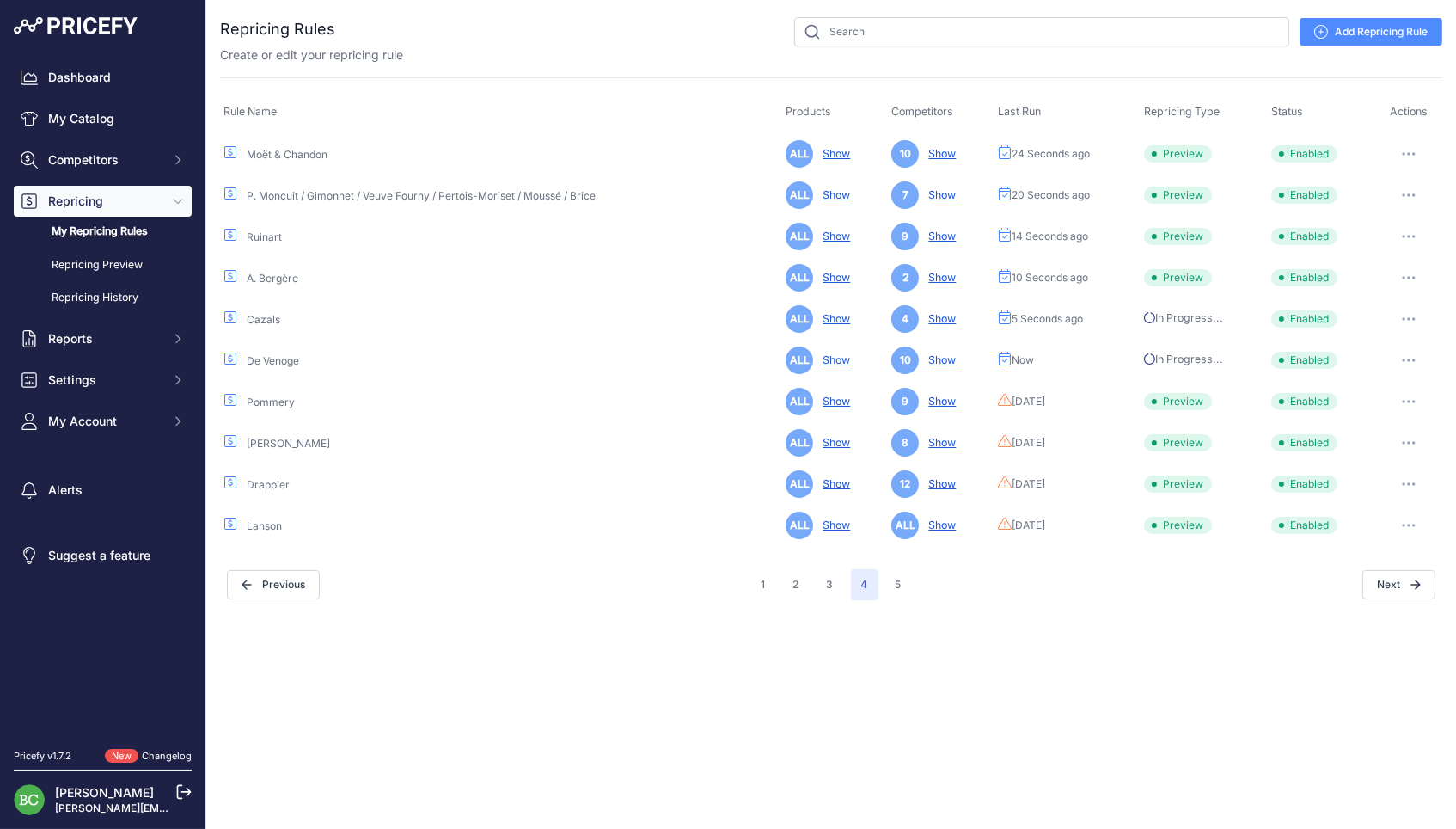
click at [1407, 399] on icon "button" at bounding box center [1409, 401] width 14 height 4
click at [1360, 460] on button "Run Preview" at bounding box center [1383, 465] width 110 height 27
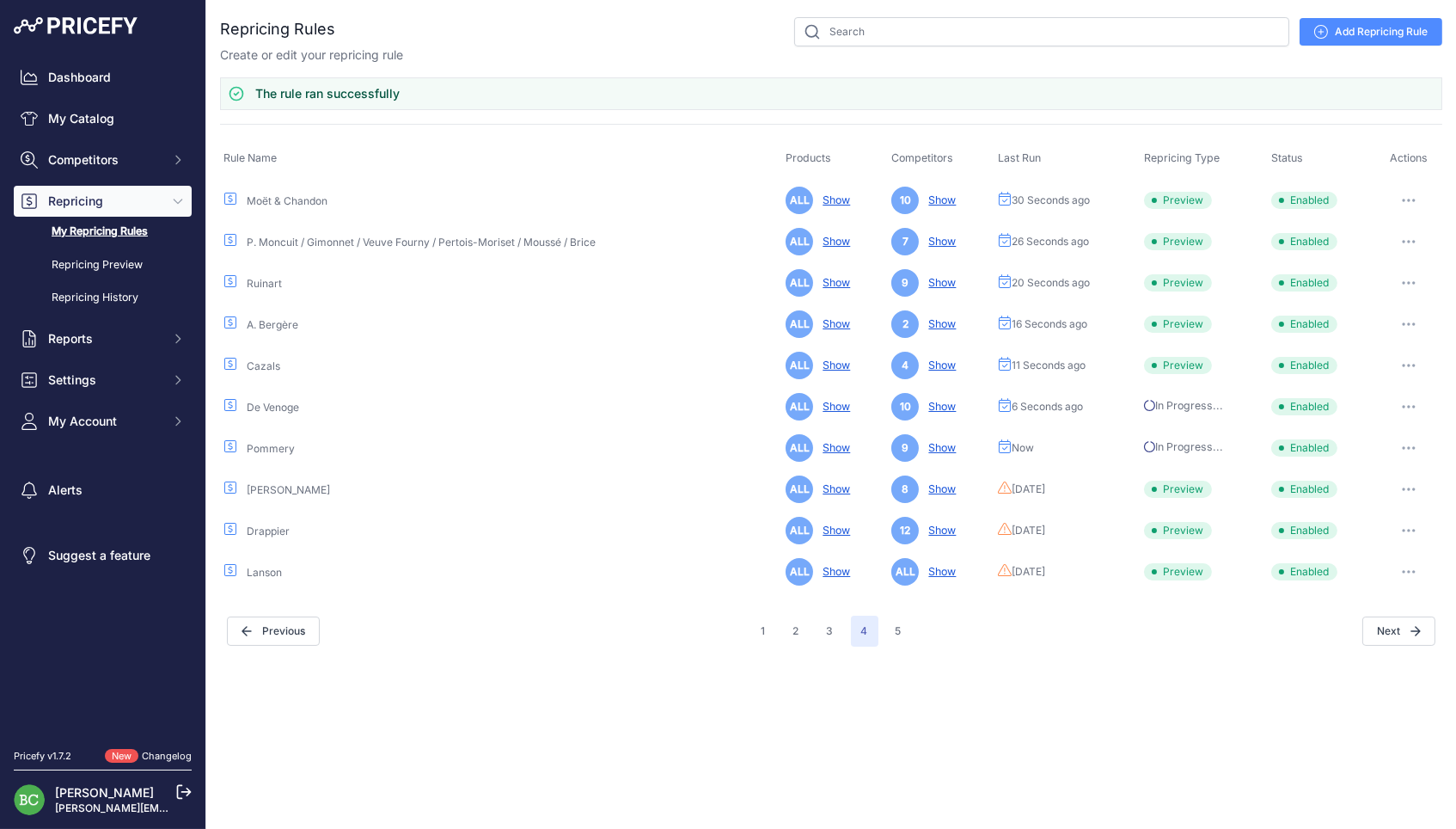
click at [1407, 488] on icon "button" at bounding box center [1409, 490] width 14 height 4
click at [1360, 543] on button "Run Preview" at bounding box center [1383, 552] width 110 height 27
click at [1418, 525] on button "button" at bounding box center [1409, 531] width 35 height 24
click at [1353, 586] on button "Run Preview" at bounding box center [1383, 594] width 110 height 27
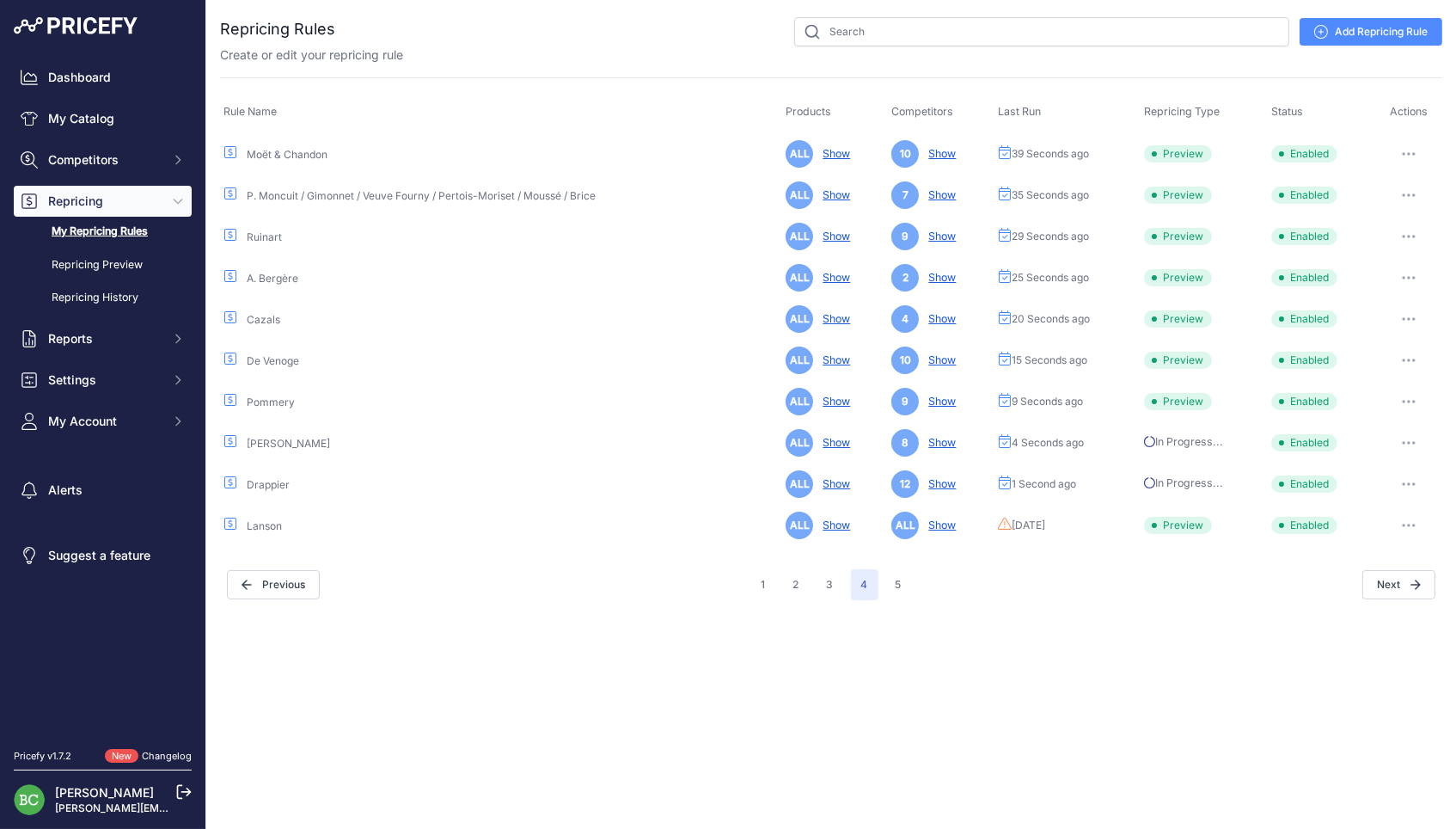
drag, startPoint x: 1417, startPoint y: 522, endPoint x: 1408, endPoint y: 520, distance: 9.2
click at [1417, 522] on button "button" at bounding box center [1409, 525] width 35 height 24
click at [1364, 583] on button "Run Preview" at bounding box center [1383, 589] width 110 height 27
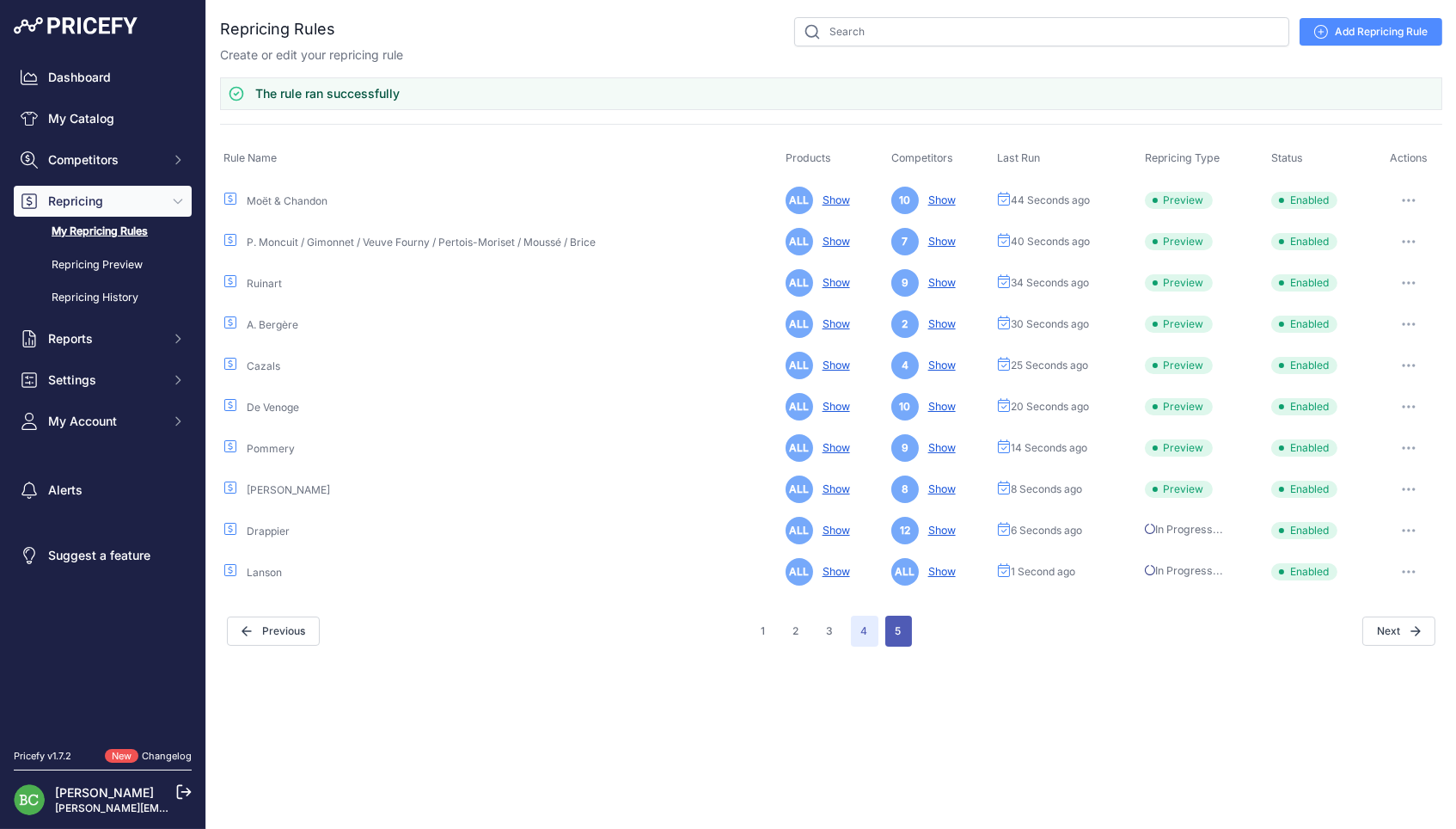
click at [904, 628] on button "5" at bounding box center [898, 631] width 26 height 31
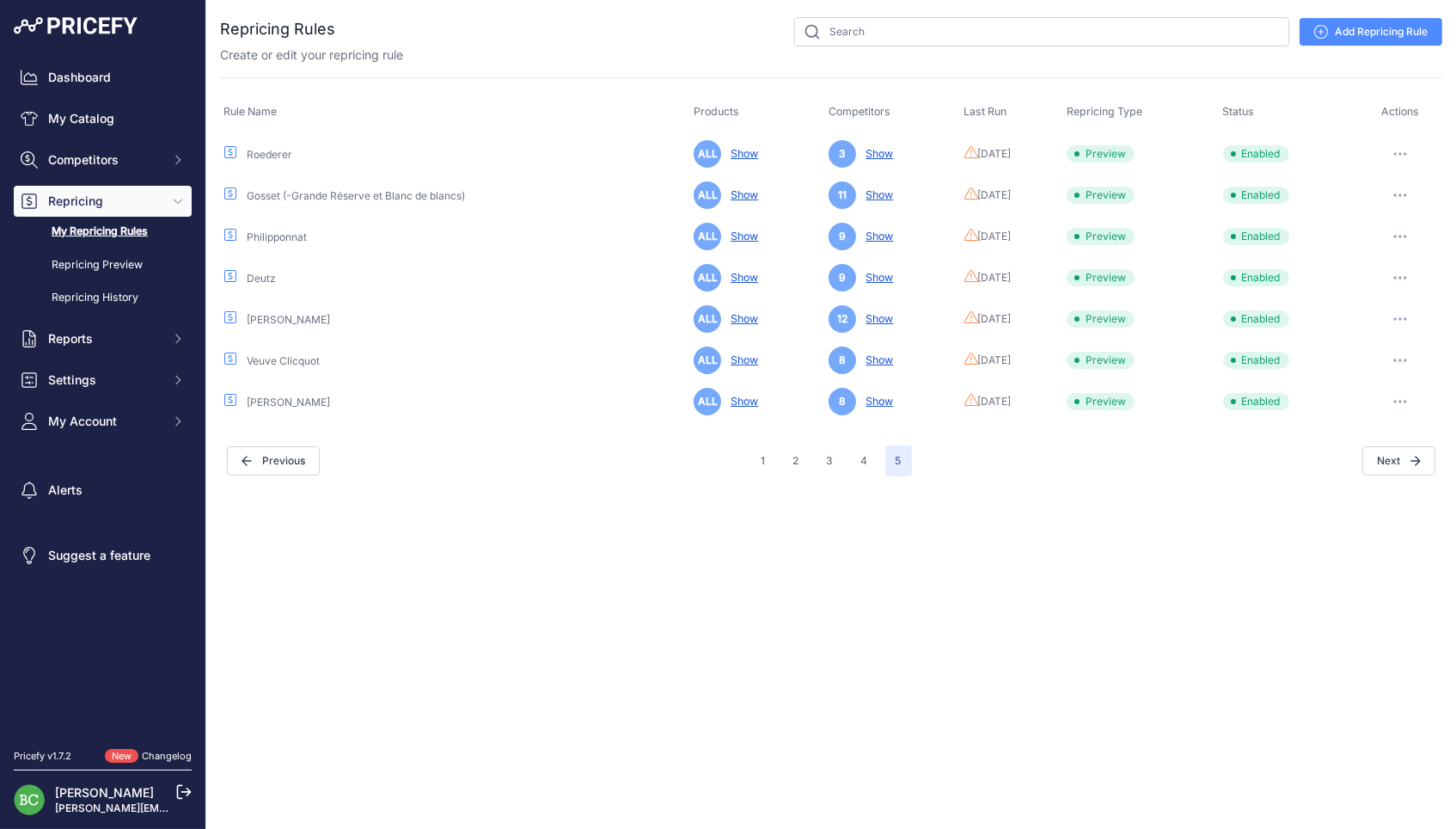
click at [1404, 152] on icon "button" at bounding box center [1400, 154] width 14 height 4
click at [1361, 212] on button "Run Preview" at bounding box center [1383, 217] width 110 height 27
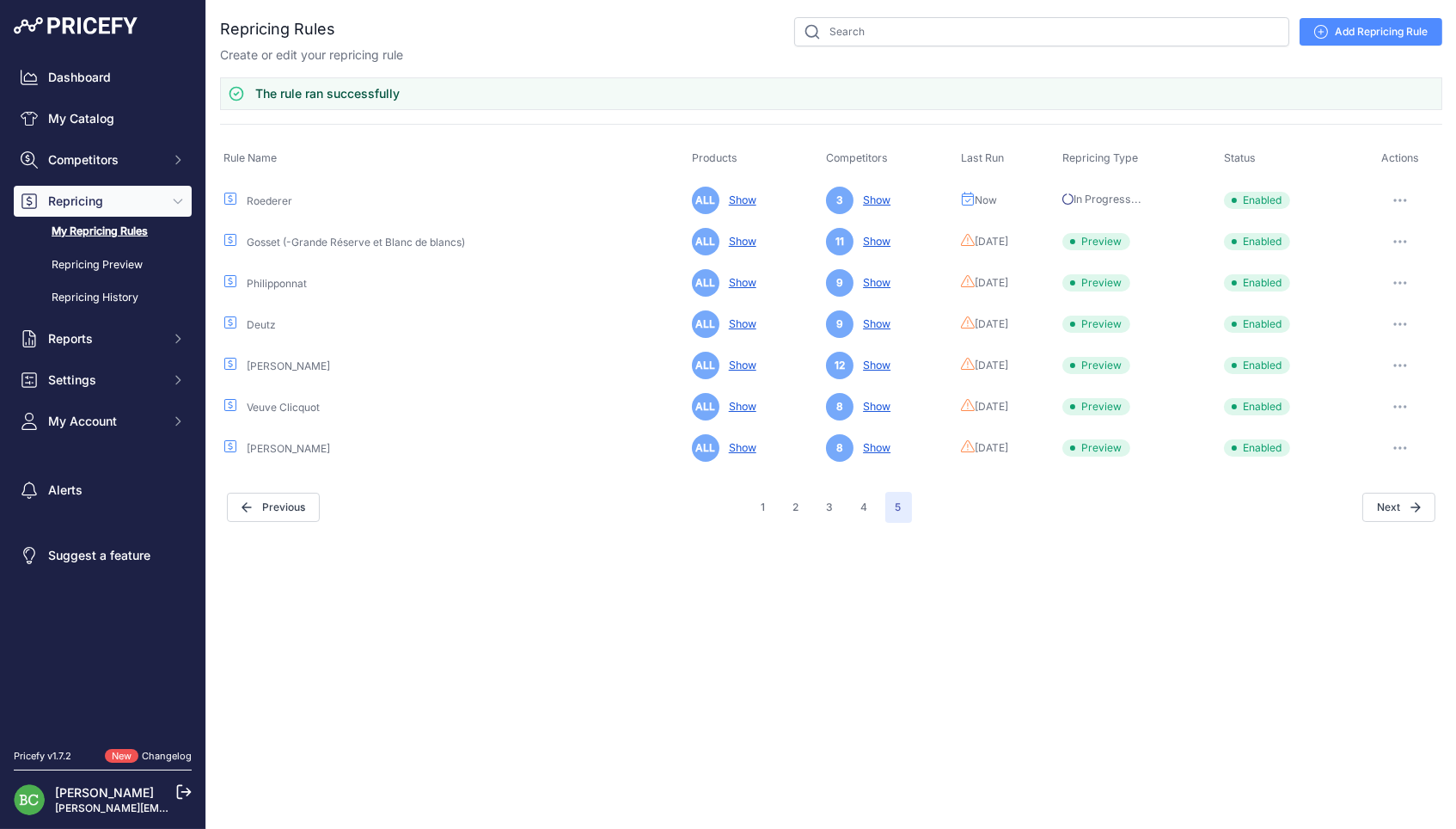
click at [1407, 240] on icon "button" at bounding box center [1400, 242] width 14 height 4
click at [1361, 299] on button "Run Preview" at bounding box center [1383, 305] width 110 height 27
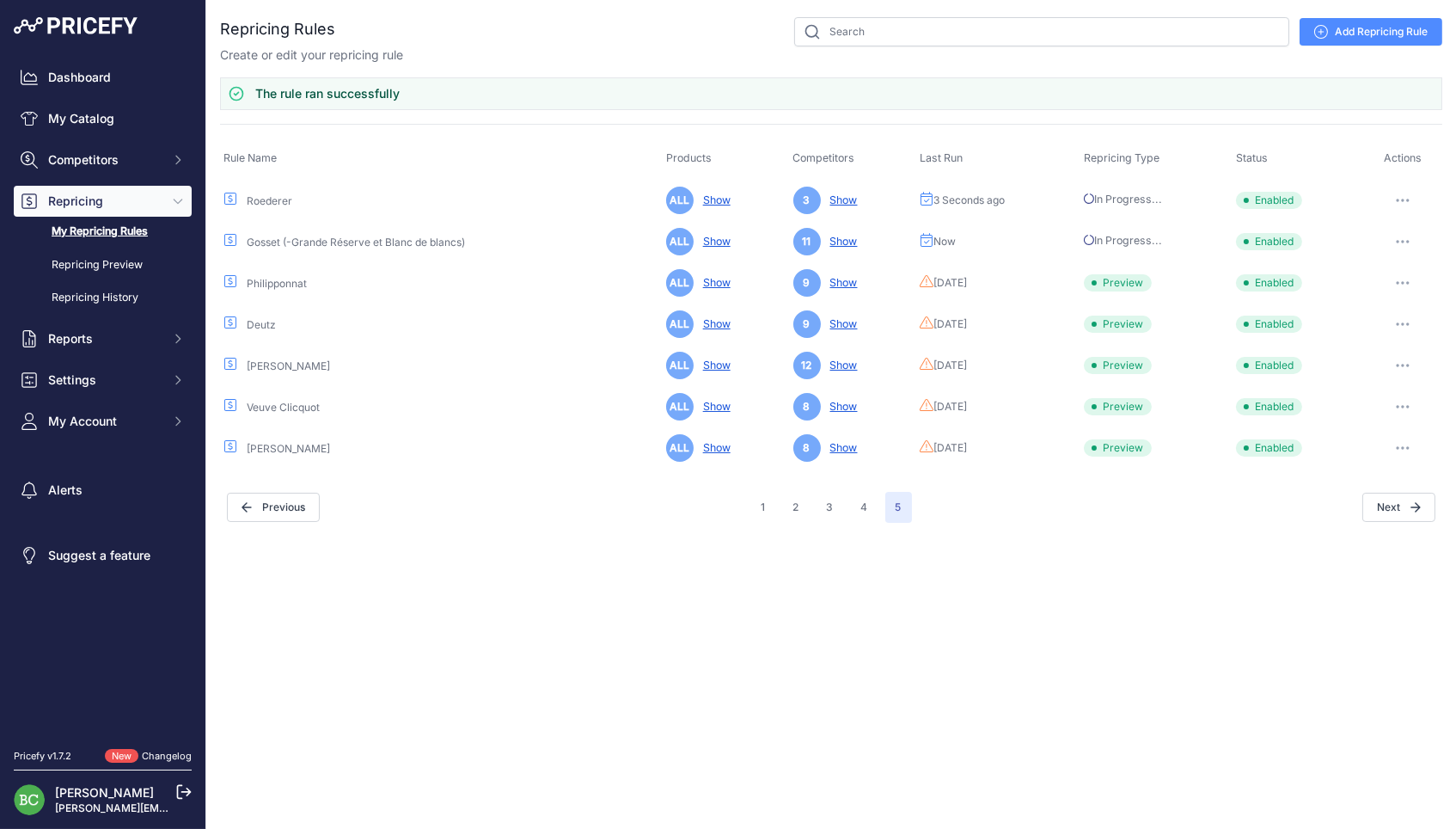
click at [1406, 278] on button "button" at bounding box center [1403, 283] width 35 height 24
click at [1355, 340] on button "Run Preview" at bounding box center [1383, 347] width 110 height 27
click at [1403, 318] on button "button" at bounding box center [1403, 324] width 35 height 24
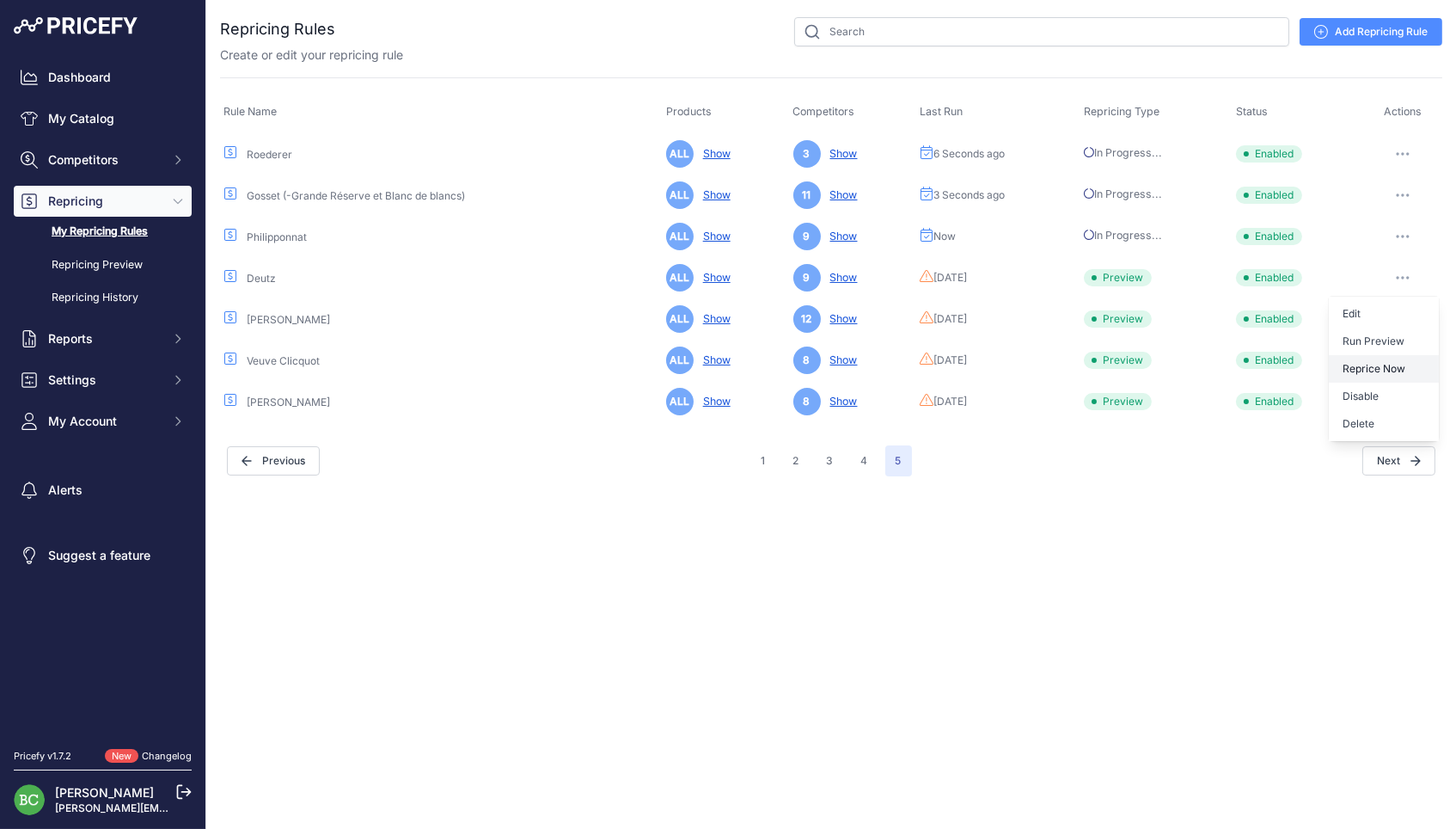
click at [1372, 376] on button "Reprice Now" at bounding box center [1383, 369] width 110 height 27
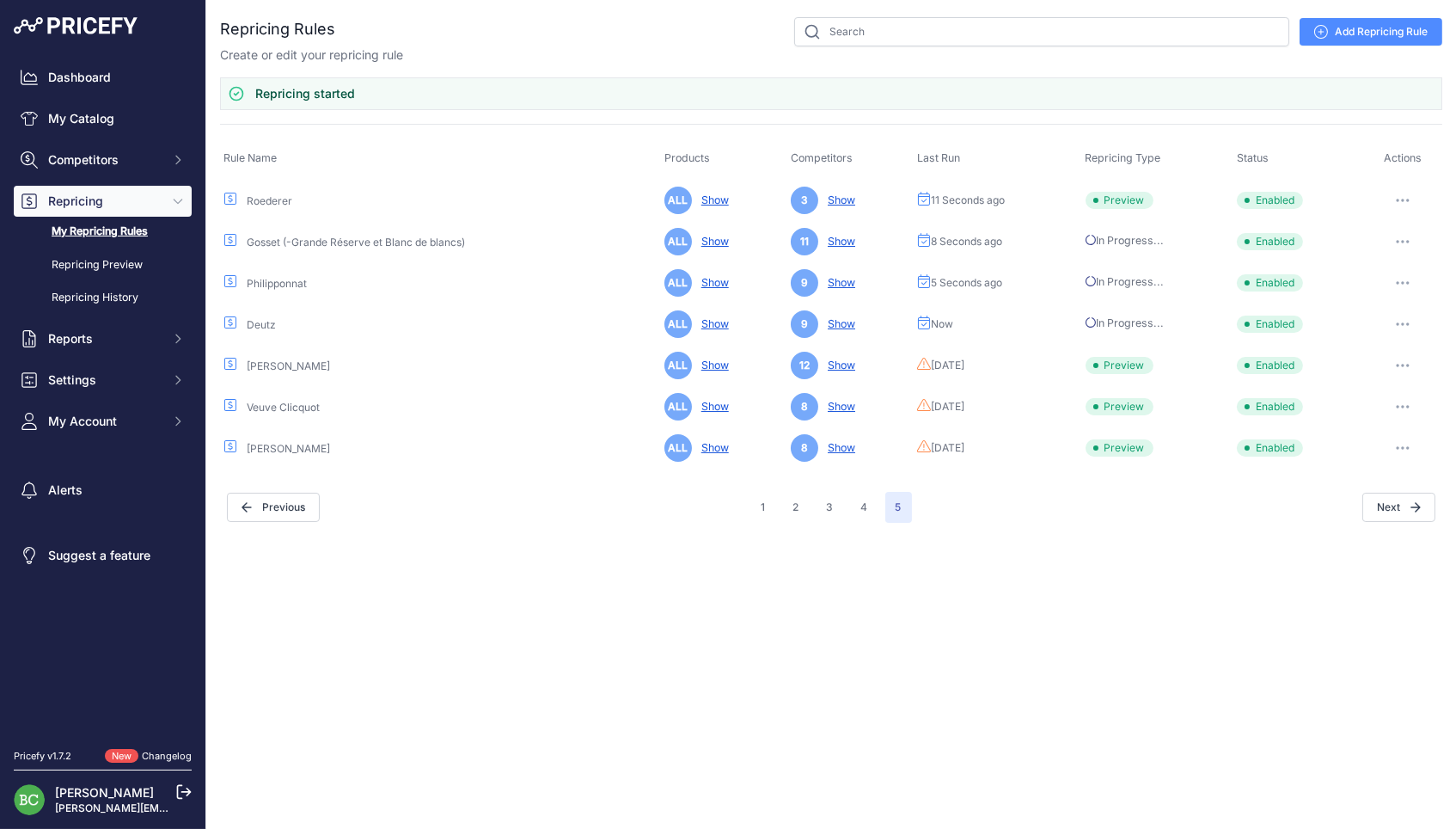
click at [1403, 365] on button "button" at bounding box center [1403, 365] width 35 height 24
click at [1362, 429] on button "Run Preview" at bounding box center [1383, 429] width 110 height 27
click at [1404, 405] on icon "button" at bounding box center [1402, 407] width 14 height 4
click at [1373, 469] on button "Run Preview" at bounding box center [1383, 470] width 110 height 27
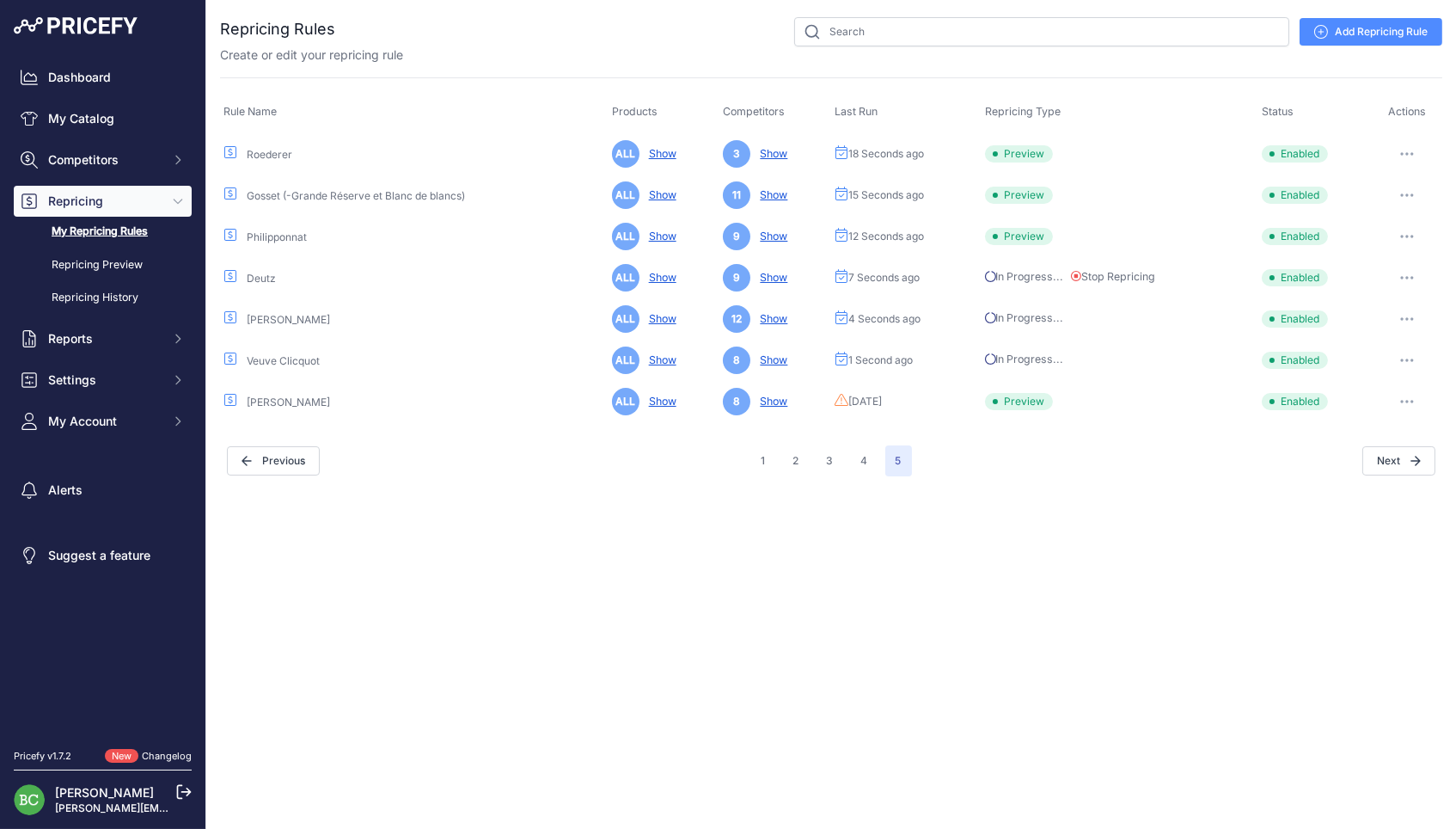
click at [1407, 399] on icon "button" at bounding box center [1407, 401] width 14 height 4
click at [1365, 457] on button "Run Preview" at bounding box center [1383, 465] width 110 height 27
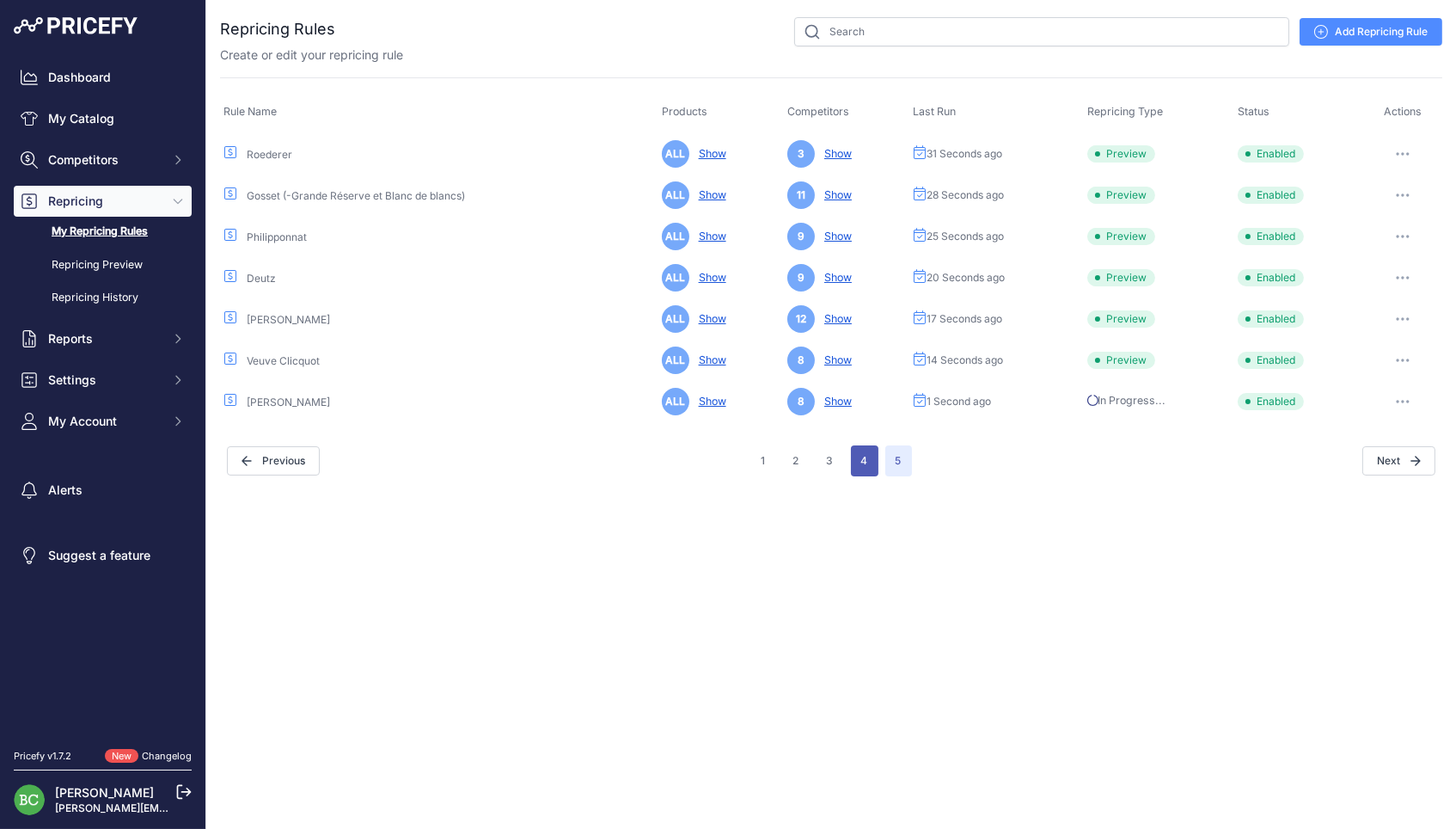
click at [867, 455] on button "4" at bounding box center [864, 460] width 27 height 31
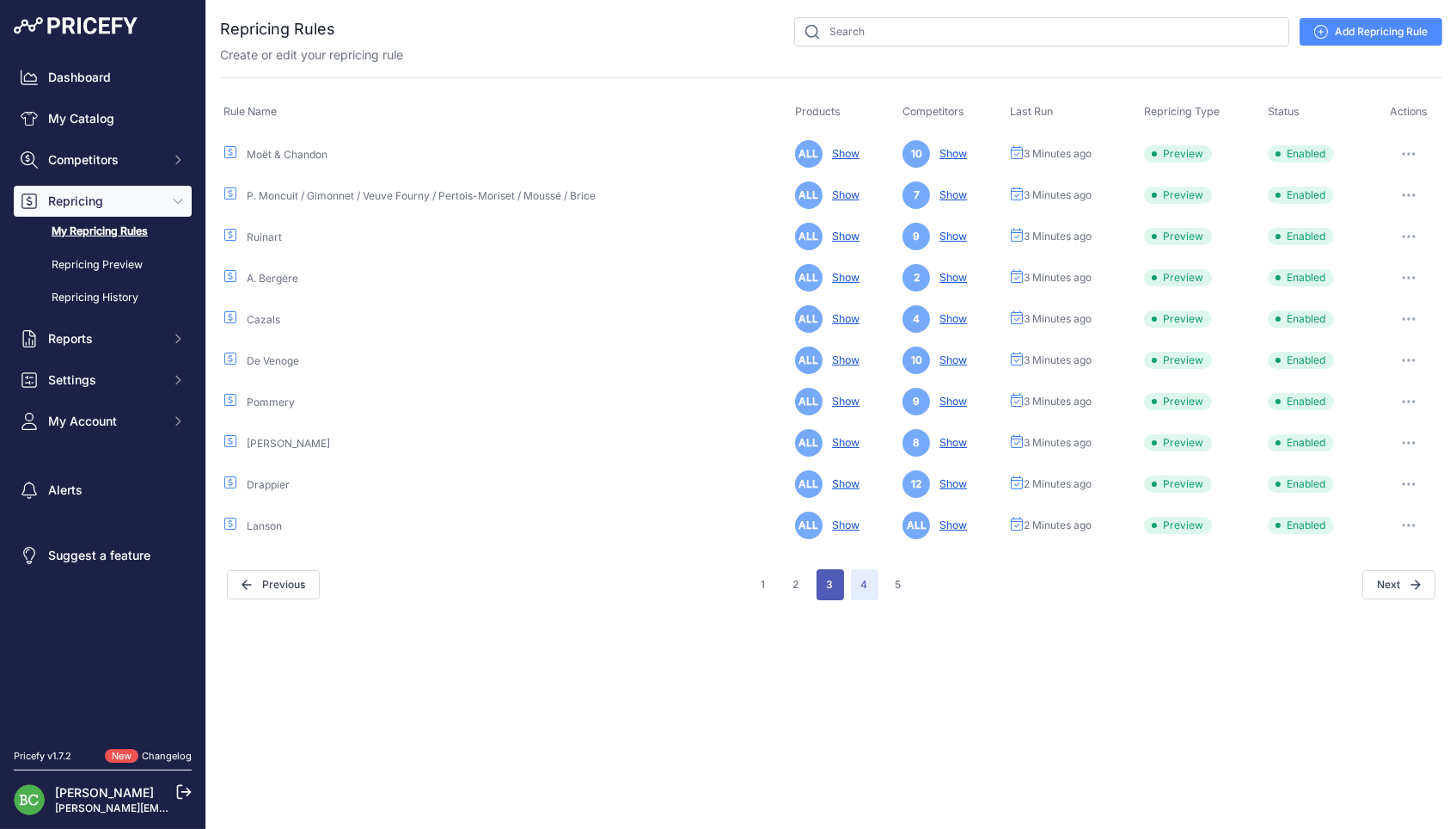
click at [824, 585] on button "3" at bounding box center [830, 584] width 27 height 31
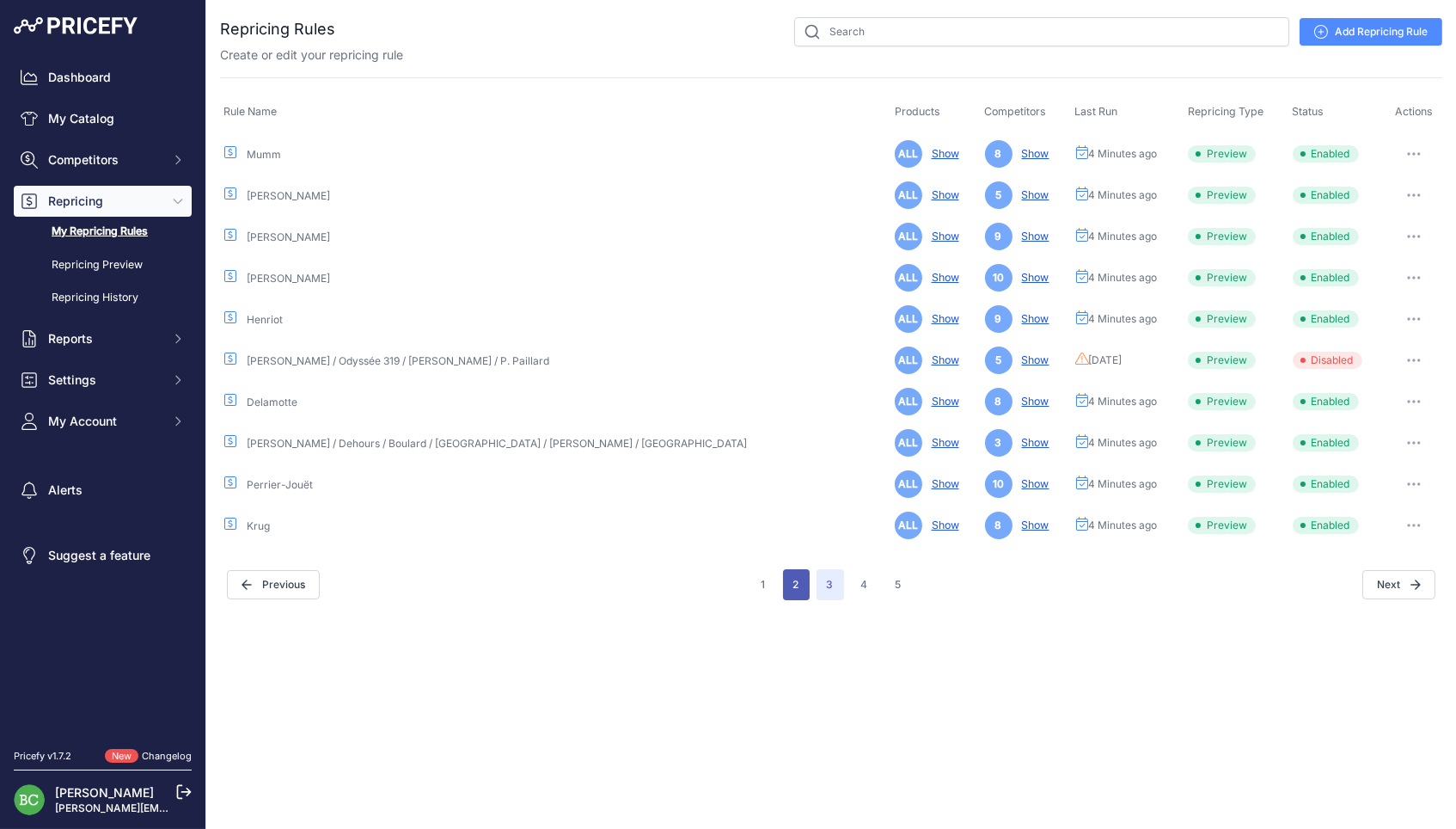
click at [799, 581] on button "2" at bounding box center [796, 584] width 26 height 31
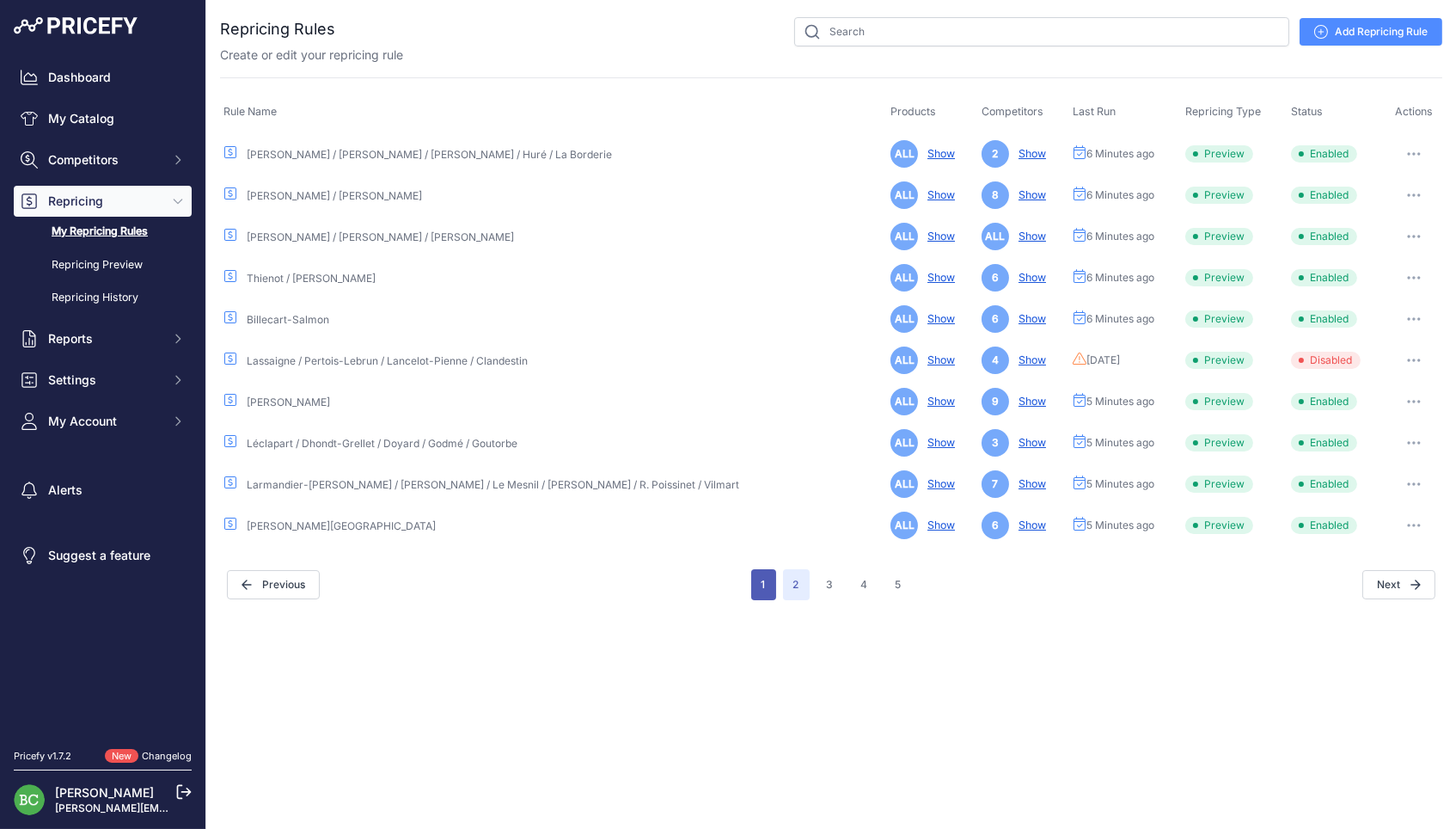
click at [765, 585] on button "1" at bounding box center [763, 584] width 25 height 31
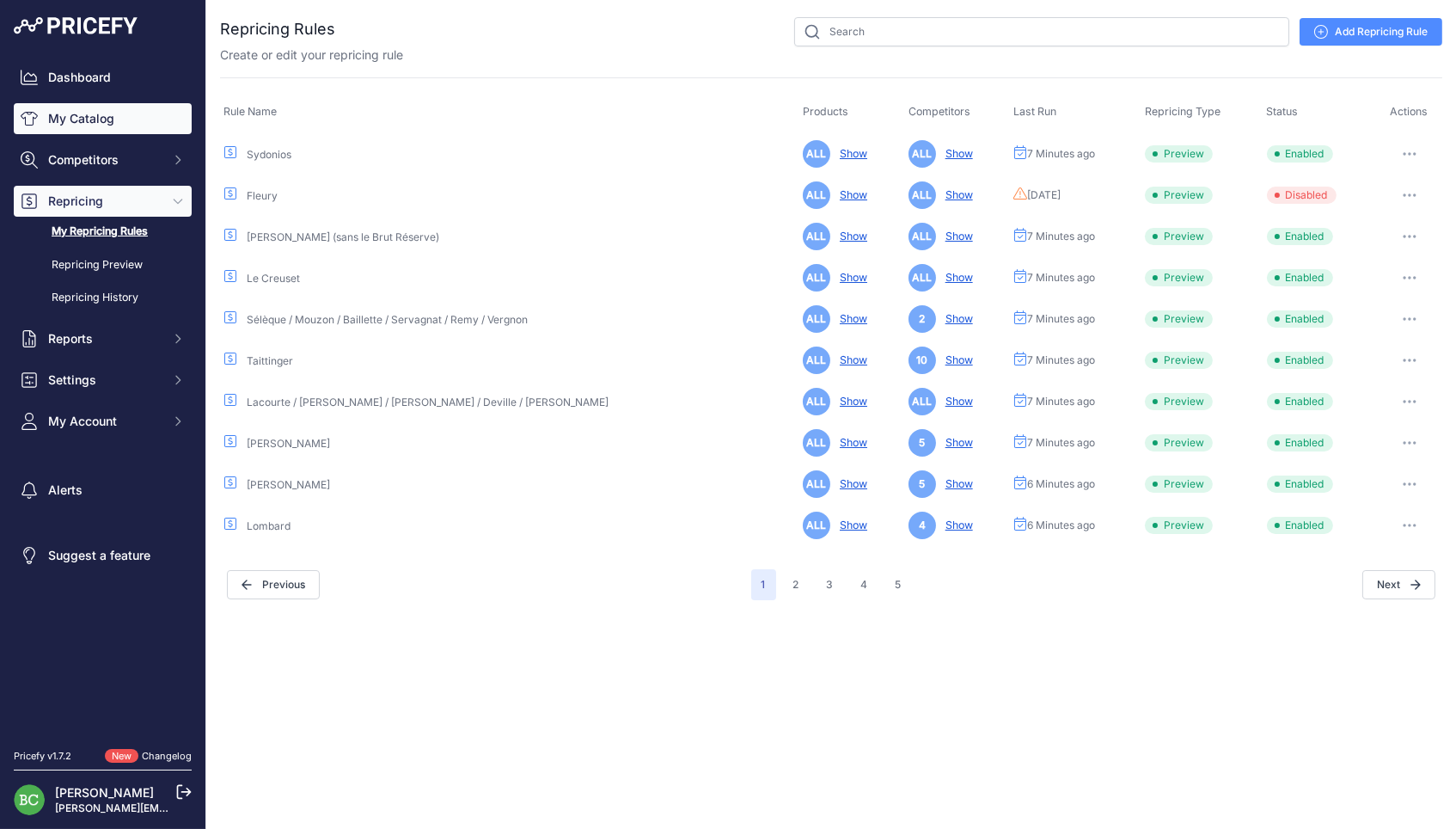
click at [95, 123] on link "My Catalog" at bounding box center [103, 118] width 178 height 31
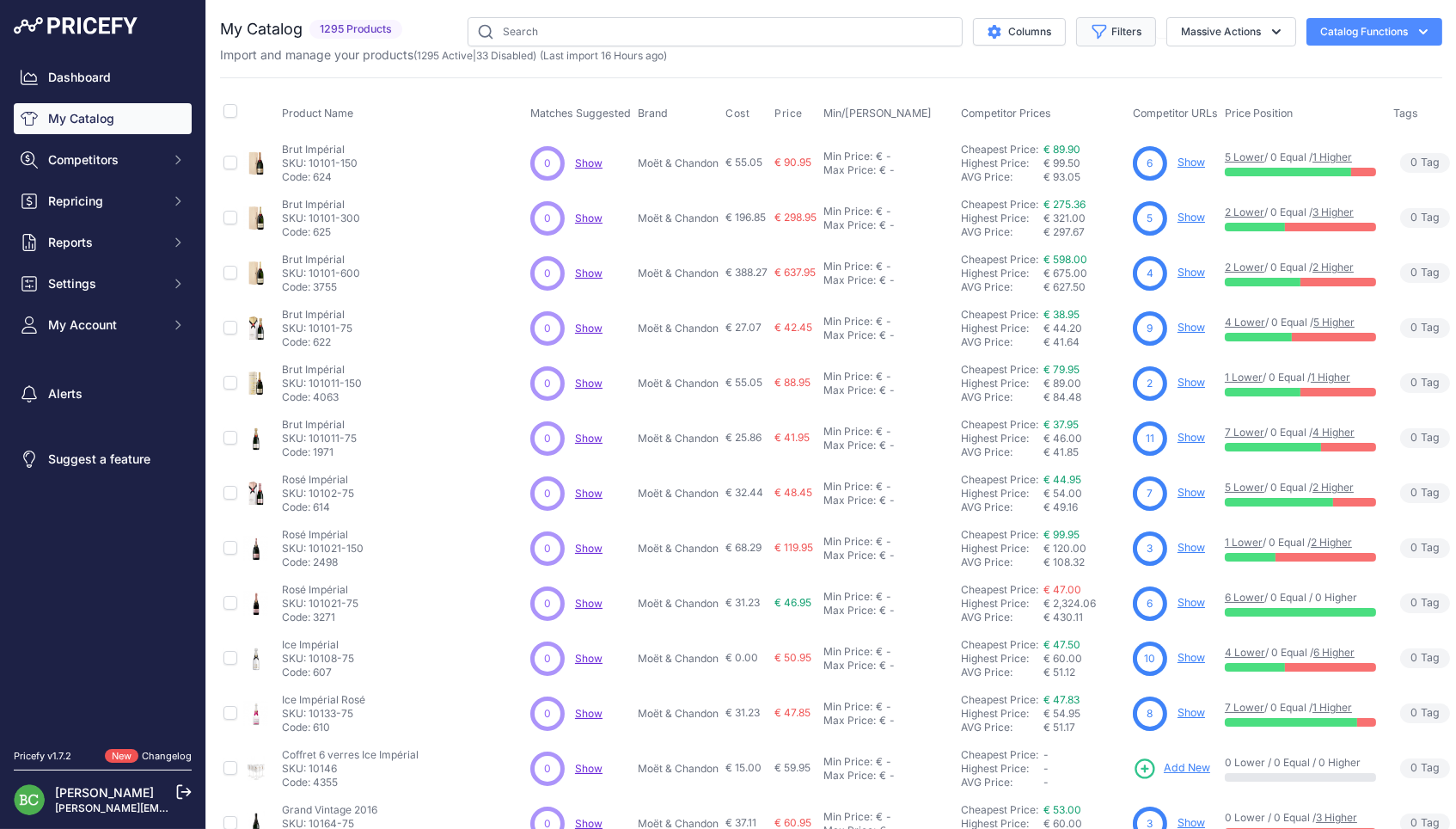
click at [1096, 34] on icon "button" at bounding box center [1100, 32] width 13 height 13
select select "Philipponnat"
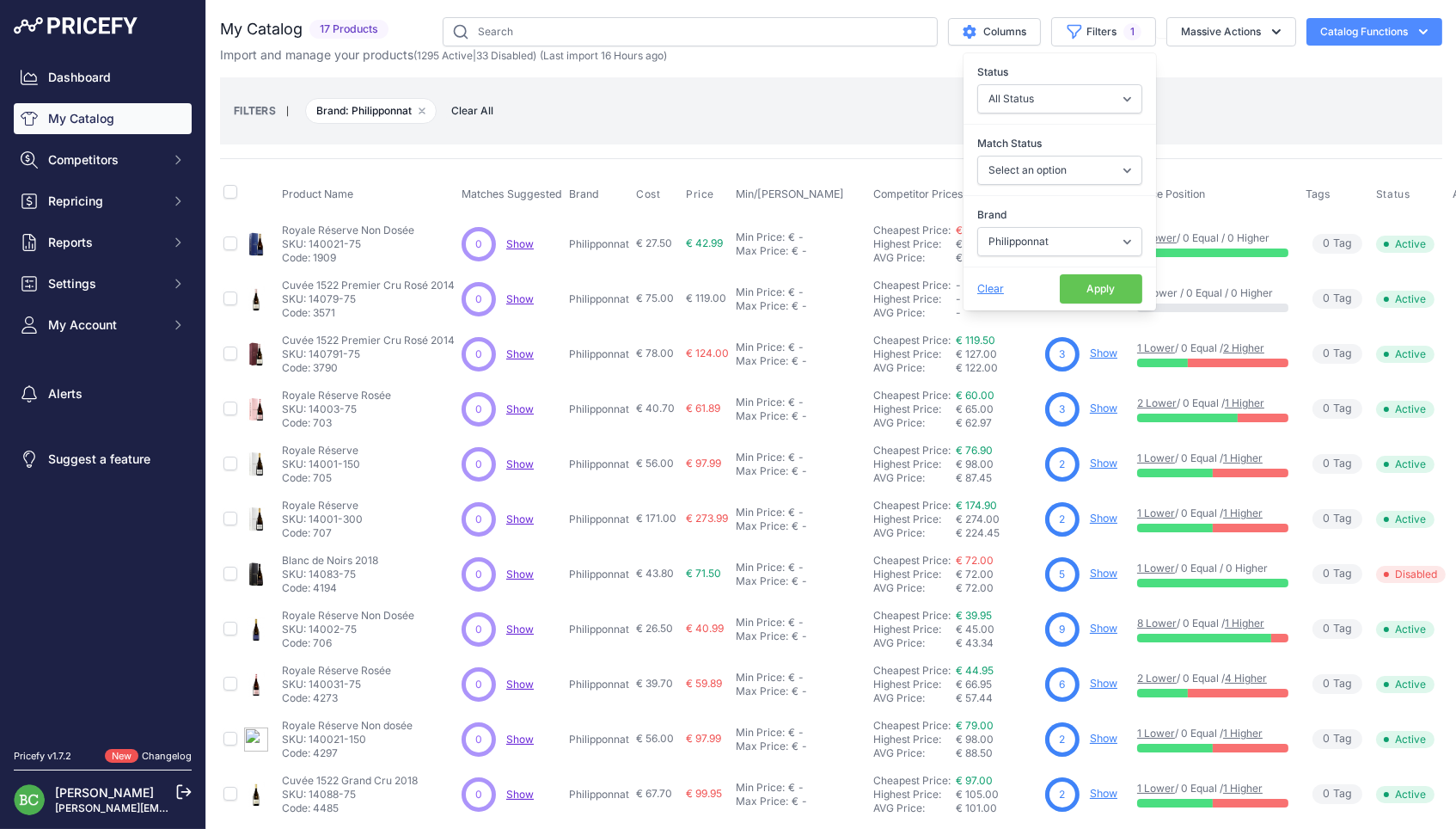
click at [1107, 294] on button "Apply" at bounding box center [1101, 288] width 83 height 29
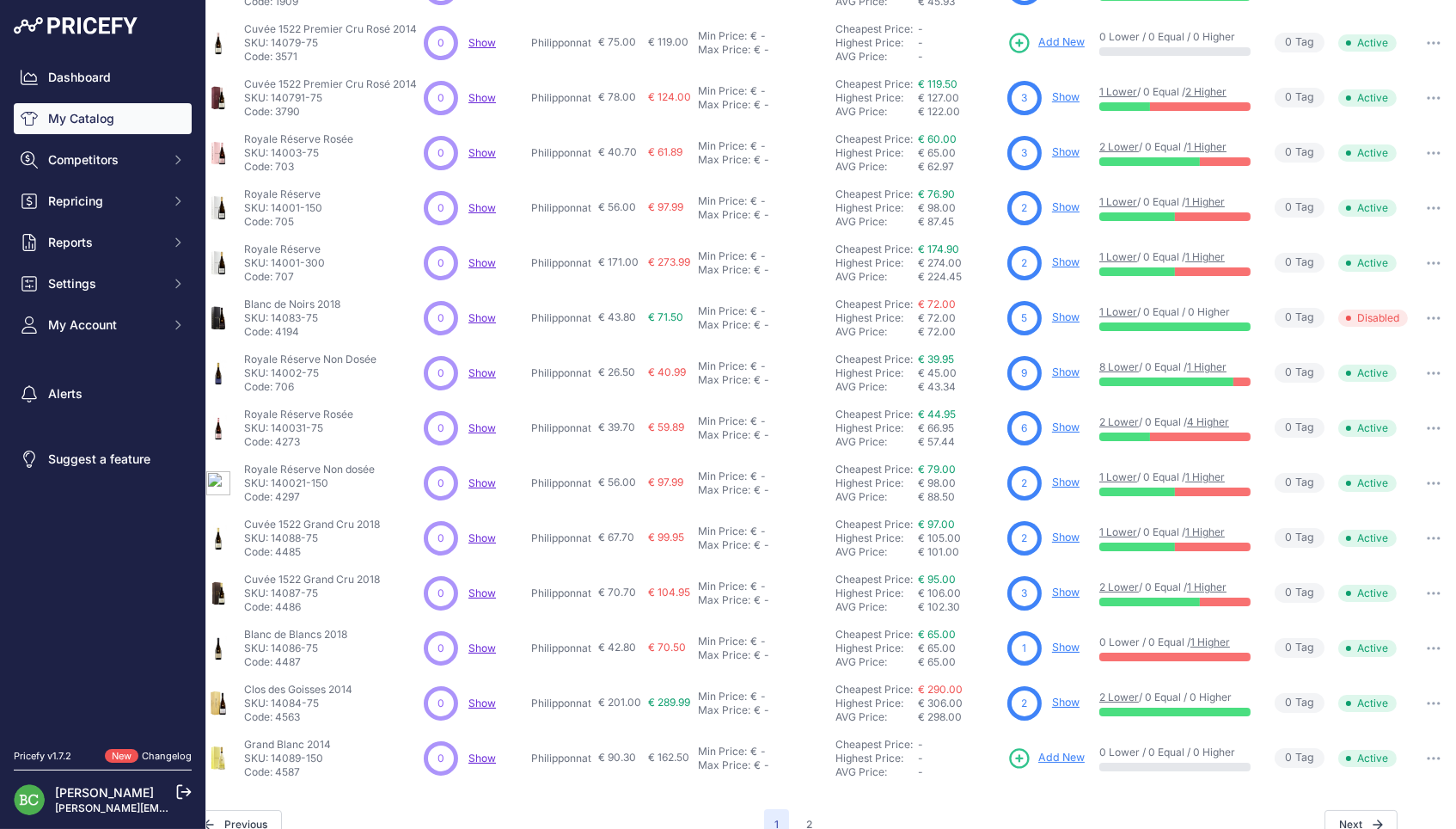
scroll to position [256, 40]
click at [798, 809] on button "2" at bounding box center [809, 824] width 26 height 31
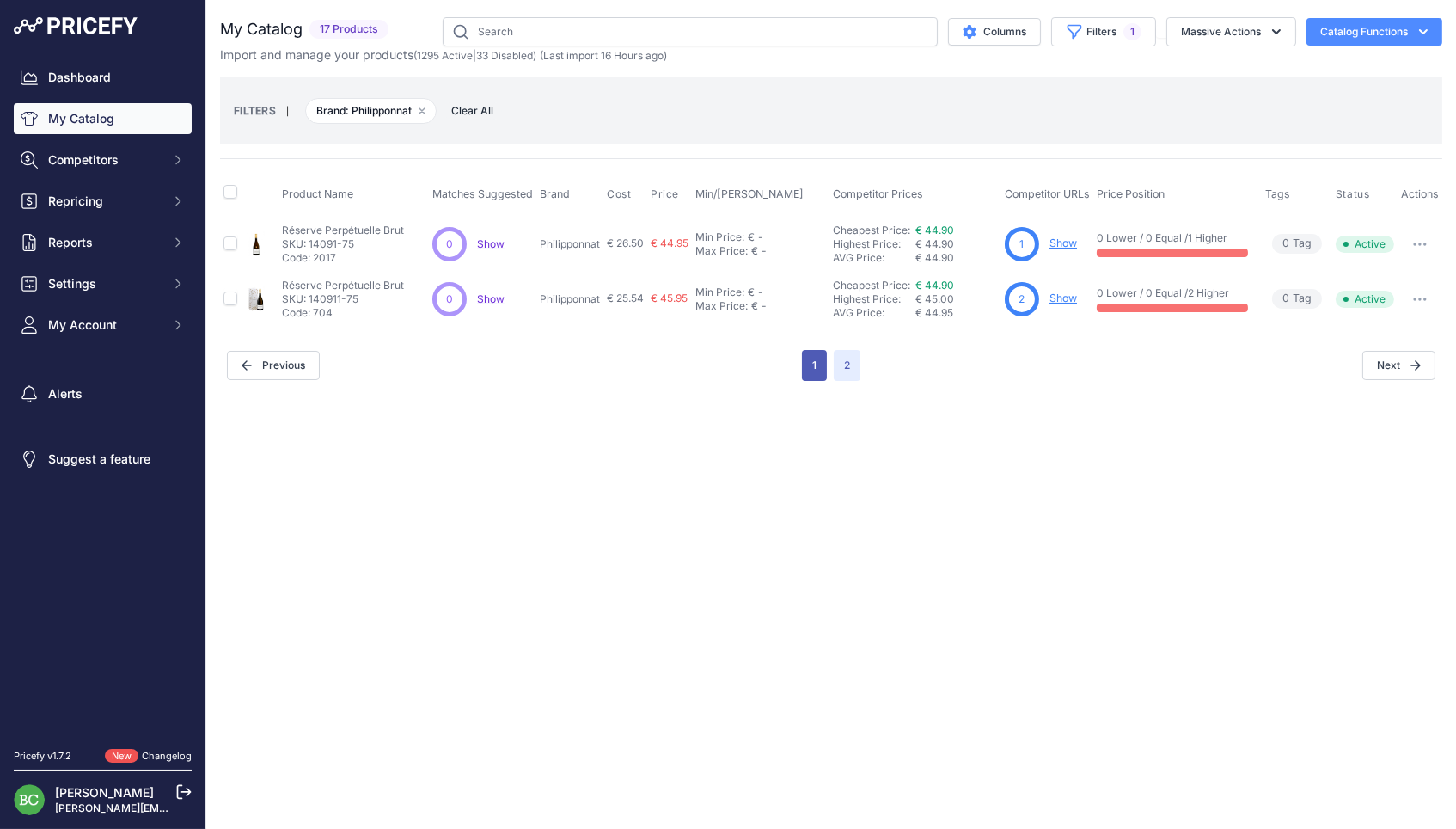
click at [820, 353] on button "1" at bounding box center [814, 365] width 25 height 31
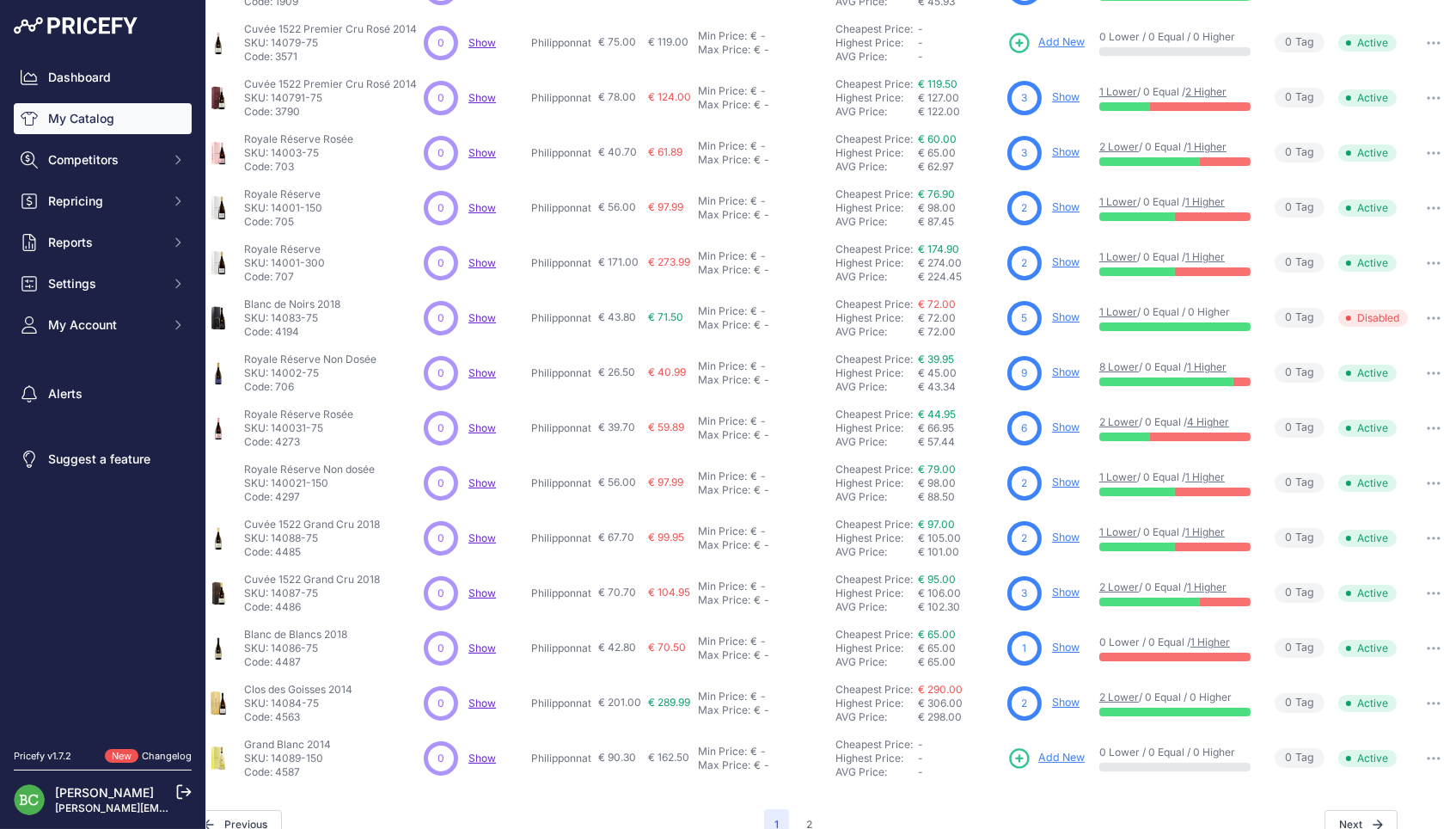
scroll to position [256, 40]
click at [1438, 318] on icon "button" at bounding box center [1439, 318] width 2 height 2
click at [1394, 340] on button "Enable" at bounding box center [1397, 354] width 110 height 27
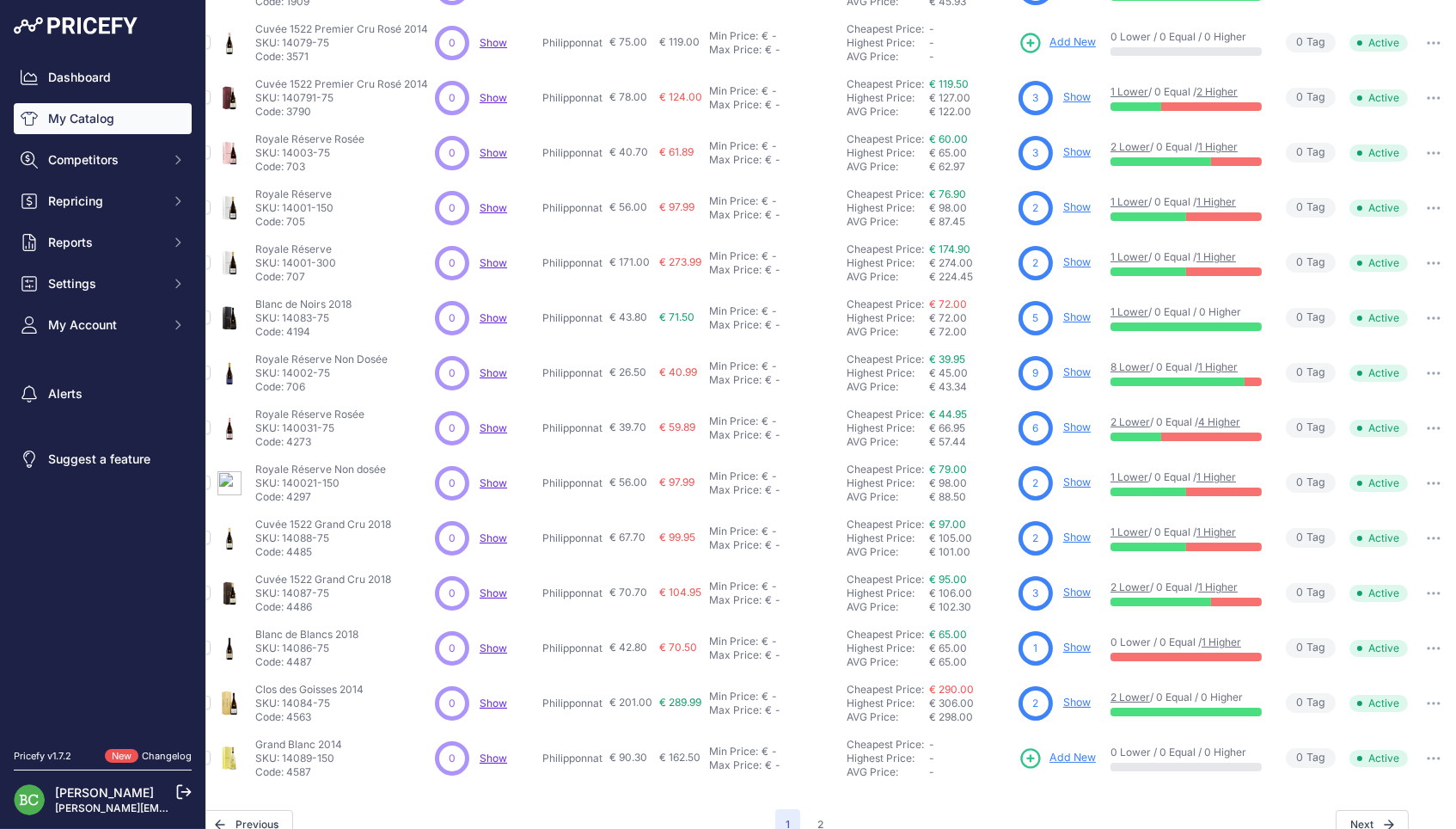
scroll to position [256, 0]
